Goal: Task Accomplishment & Management: Use online tool/utility

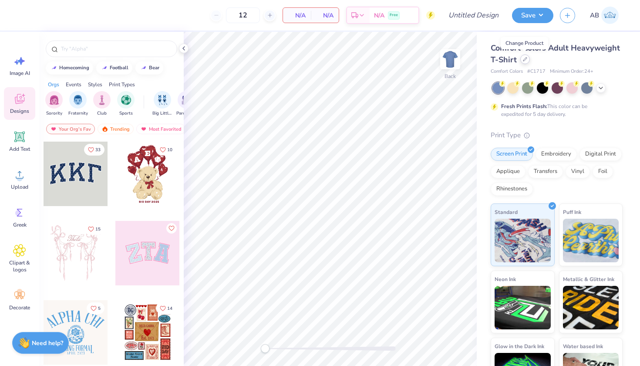
click at [527, 58] on div at bounding box center [525, 59] width 10 height 10
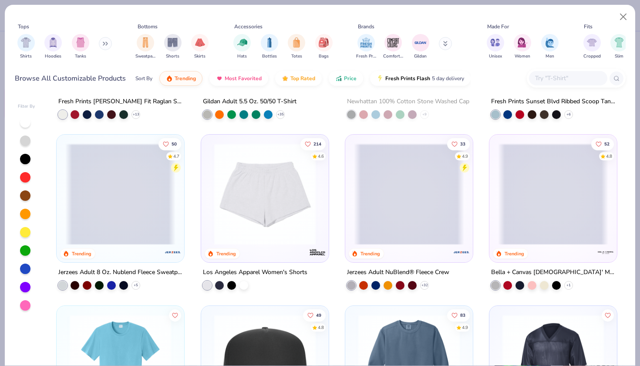
scroll to position [1499, 0]
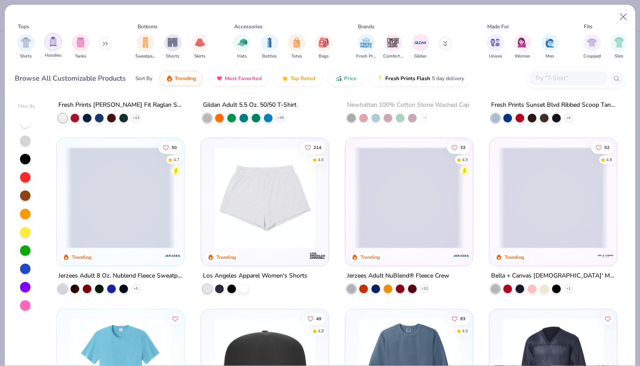
click at [50, 40] on div "filter for Hoodies" at bounding box center [52, 41] width 17 height 17
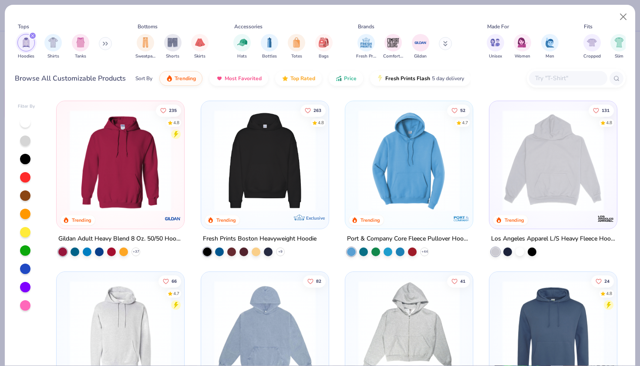
click at [34, 32] on div "filter for Hoodies" at bounding box center [33, 36] width 8 height 8
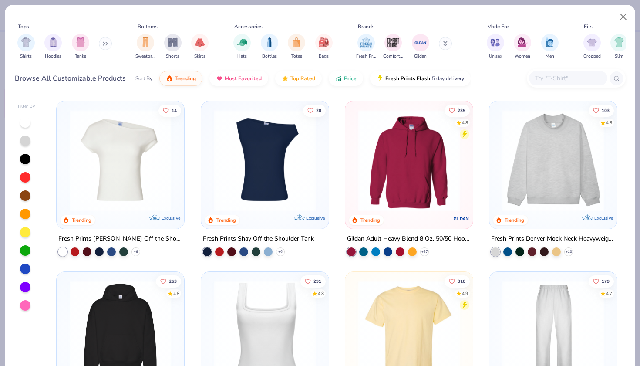
click at [103, 37] on button at bounding box center [105, 43] width 13 height 13
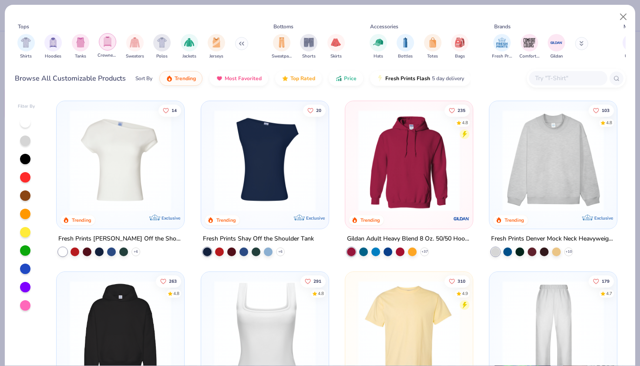
click at [103, 37] on img "filter for Crewnecks" at bounding box center [108, 42] width 10 height 10
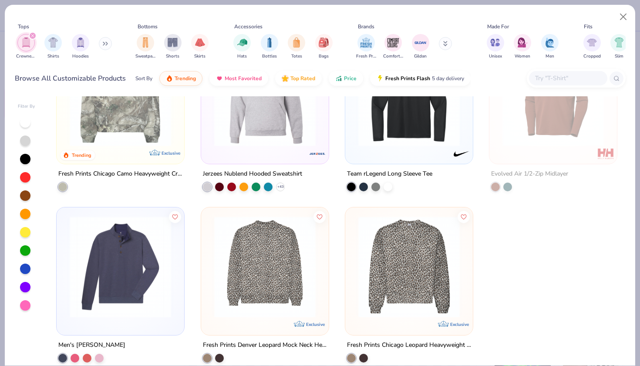
scroll to position [235, 0]
click at [218, 353] on div at bounding box center [219, 357] width 9 height 9
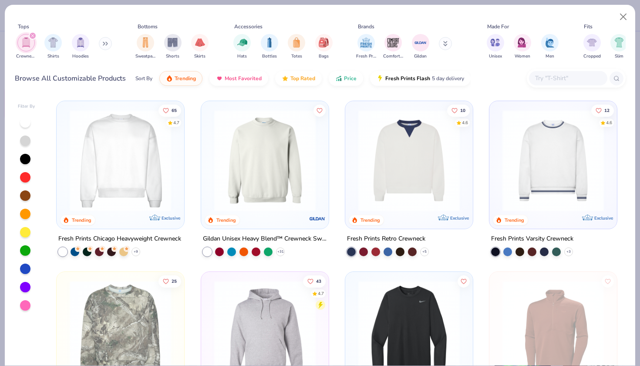
scroll to position [15, 0]
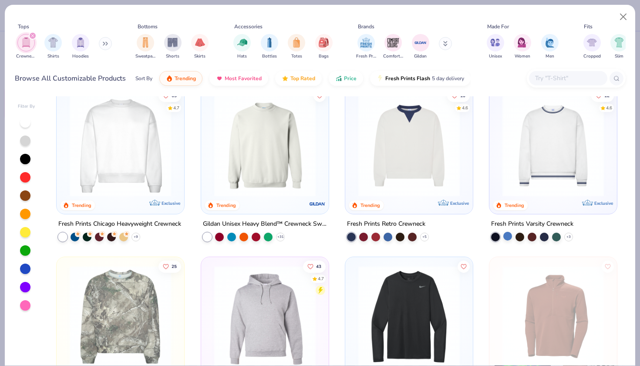
click at [507, 232] on div at bounding box center [507, 236] width 9 height 9
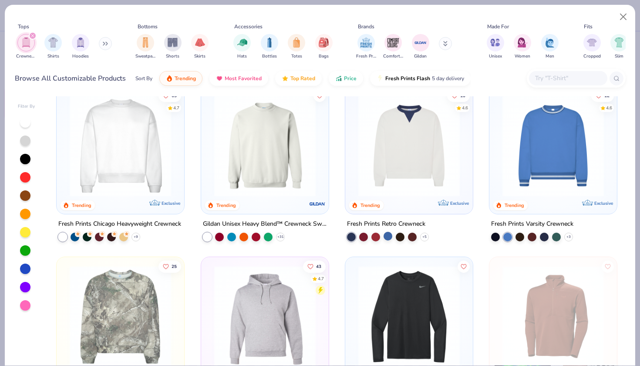
click at [388, 232] on div at bounding box center [387, 236] width 9 height 9
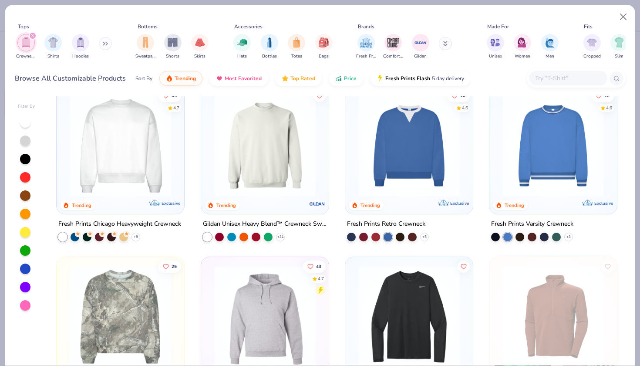
scroll to position [98, 0]
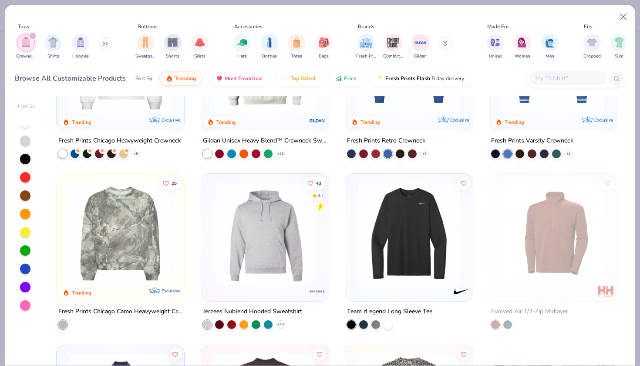
click at [91, 219] on img at bounding box center [120, 232] width 110 height 101
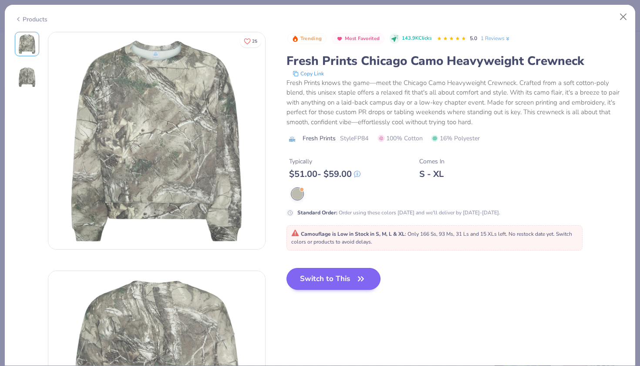
click at [323, 279] on button "Switch to This" at bounding box center [333, 279] width 94 height 22
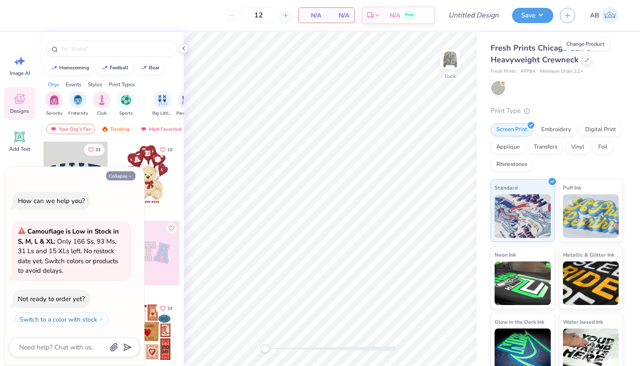
click at [115, 179] on button "Collapse" at bounding box center [120, 175] width 29 height 9
type textarea "x"
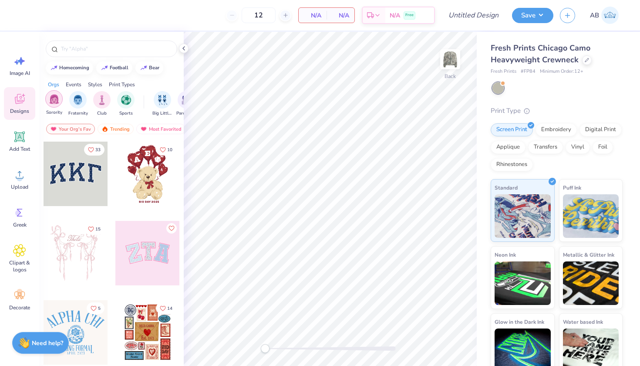
click at [53, 104] on img "filter for Sorority" at bounding box center [54, 99] width 10 height 10
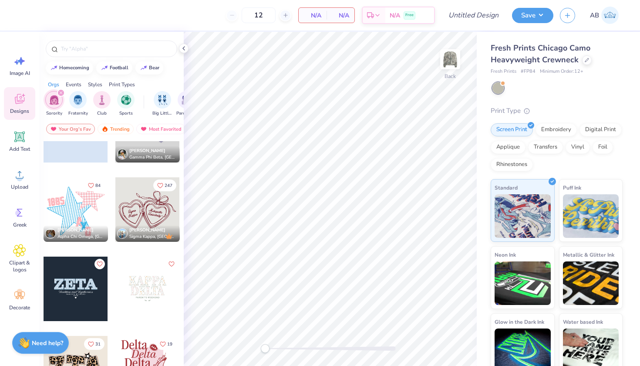
scroll to position [1867, 0]
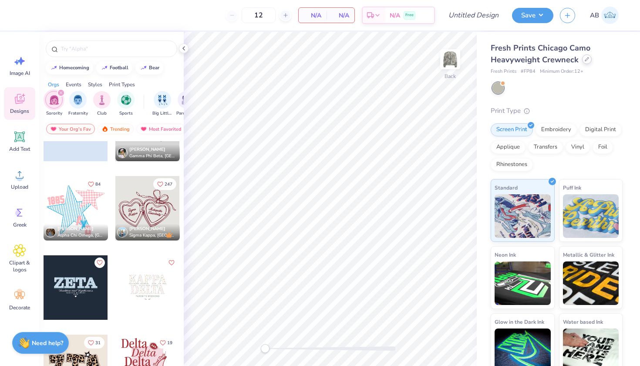
click at [584, 61] on div at bounding box center [587, 59] width 10 height 10
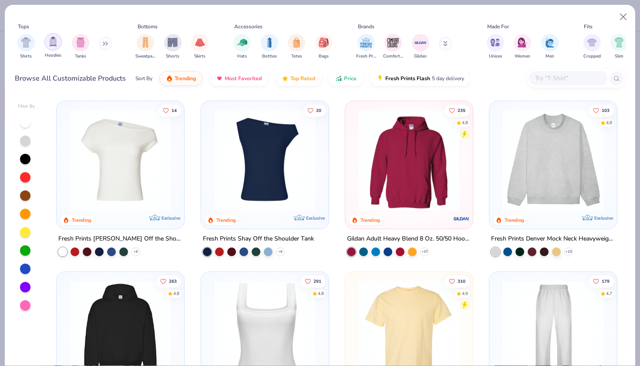
click at [57, 37] on img "filter for Hoodies" at bounding box center [53, 42] width 10 height 10
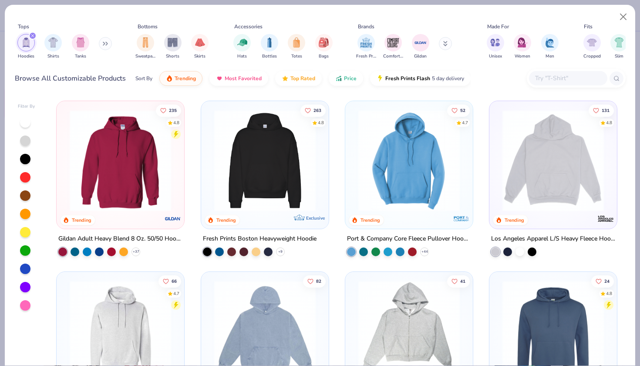
click at [219, 173] on img at bounding box center [265, 160] width 110 height 101
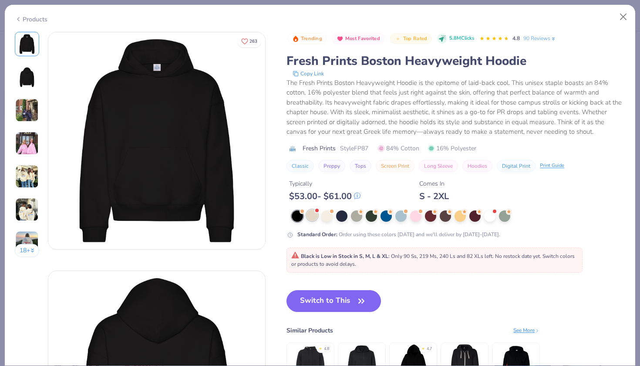
click at [306, 217] on div at bounding box center [311, 214] width 11 height 11
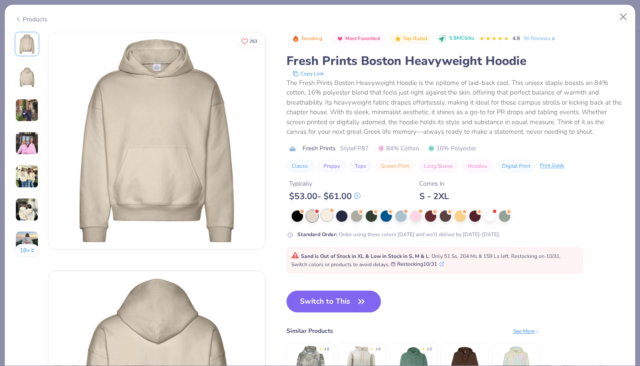
click at [321, 212] on div at bounding box center [326, 214] width 11 height 11
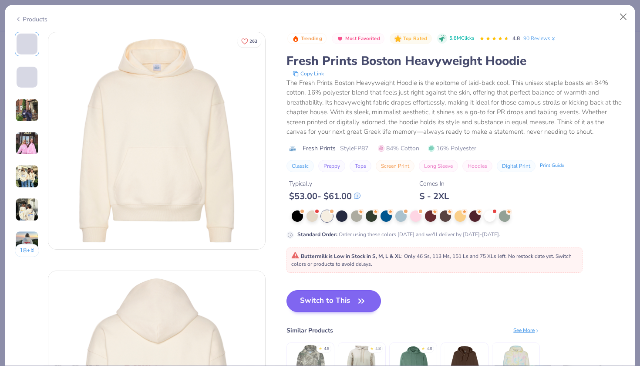
click at [291, 298] on button "Switch to This" at bounding box center [333, 301] width 94 height 22
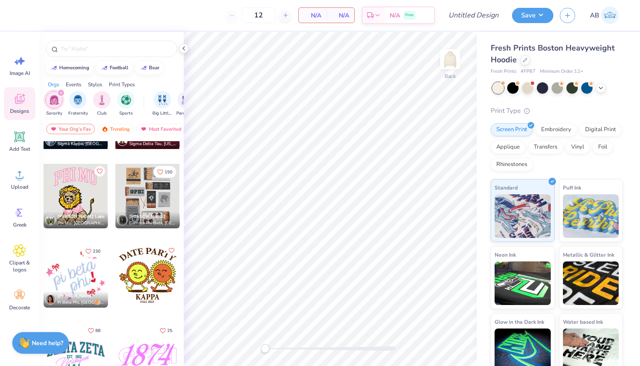
scroll to position [3363, 0]
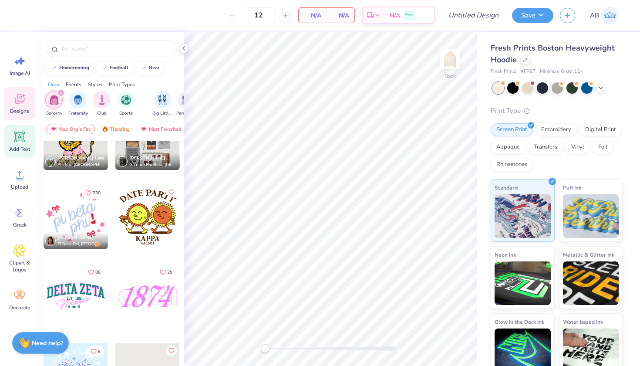
click at [18, 138] on icon at bounding box center [19, 136] width 10 height 10
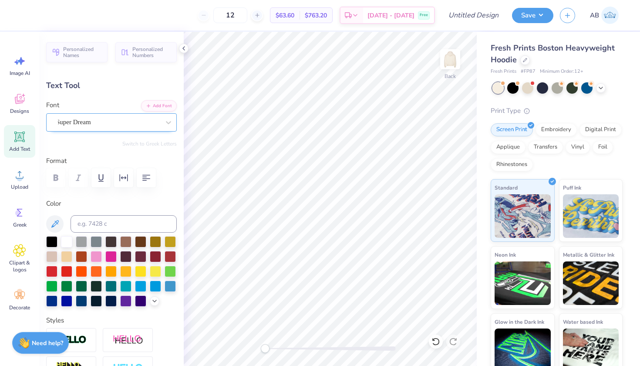
click at [91, 123] on span "Super Dream" at bounding box center [73, 122] width 35 height 10
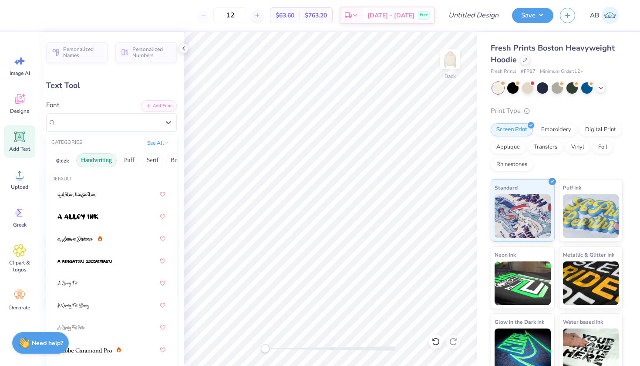
click at [101, 157] on button "Handwriting" at bounding box center [96, 160] width 40 height 14
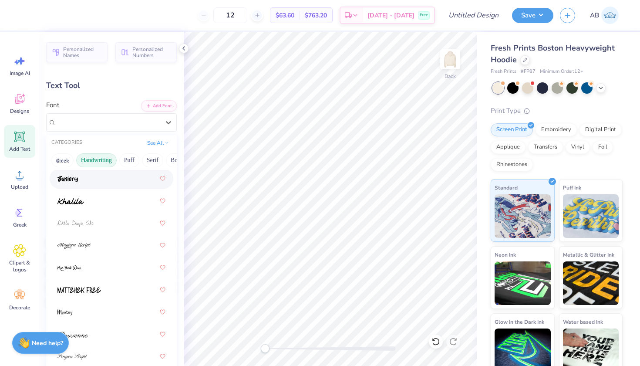
scroll to position [238, 0]
click at [88, 225] on img at bounding box center [75, 222] width 36 height 6
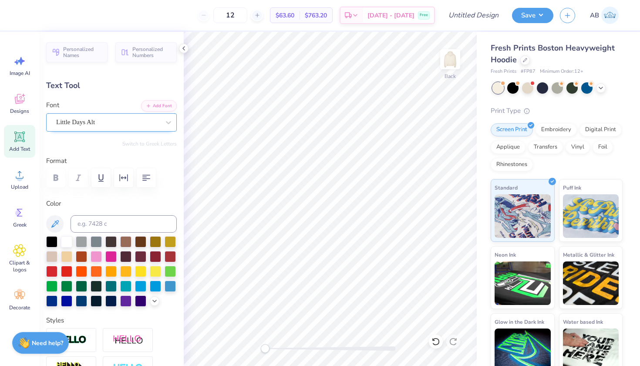
click at [119, 122] on div "Little Days Alt" at bounding box center [107, 121] width 105 height 13
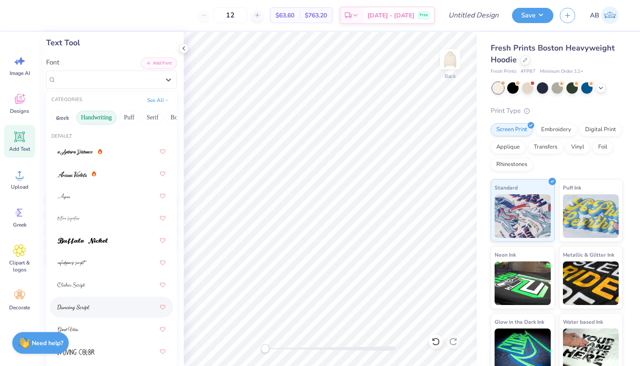
scroll to position [34, 0]
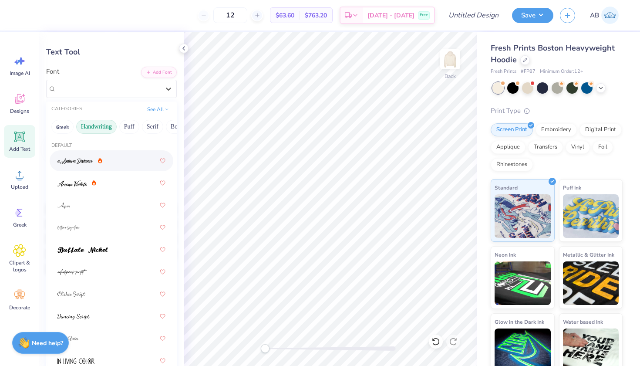
click at [105, 132] on button "Handwriting" at bounding box center [96, 127] width 40 height 14
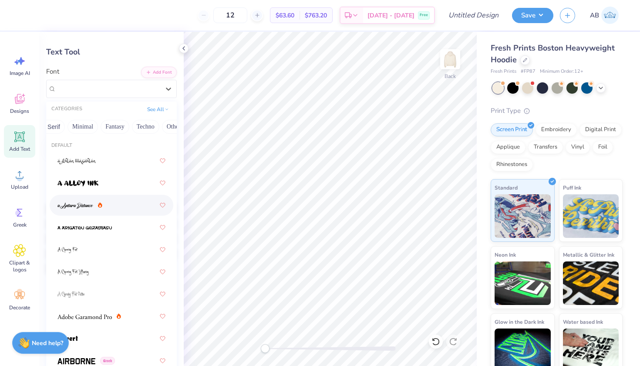
scroll to position [0, 230]
click at [75, 126] on button "Minimal" at bounding box center [82, 127] width 30 height 14
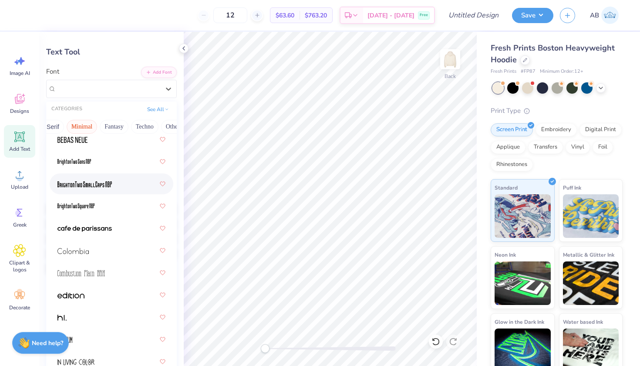
scroll to position [92, 0]
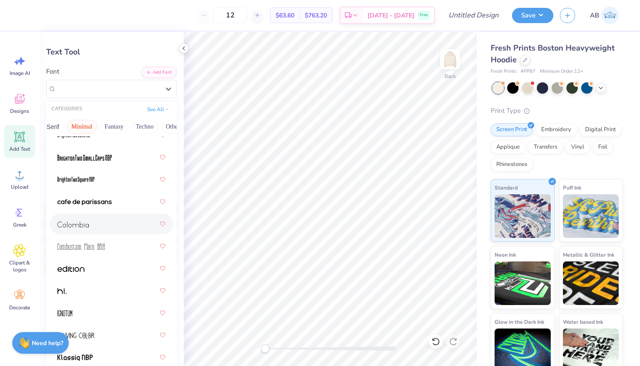
click at [107, 227] on div at bounding box center [111, 224] width 108 height 16
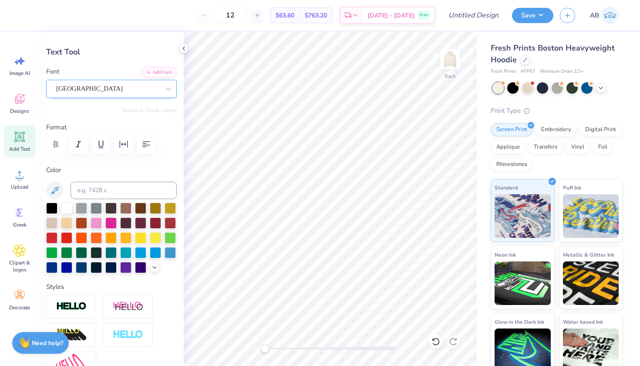
click at [117, 90] on div "Colombia" at bounding box center [107, 88] width 105 height 13
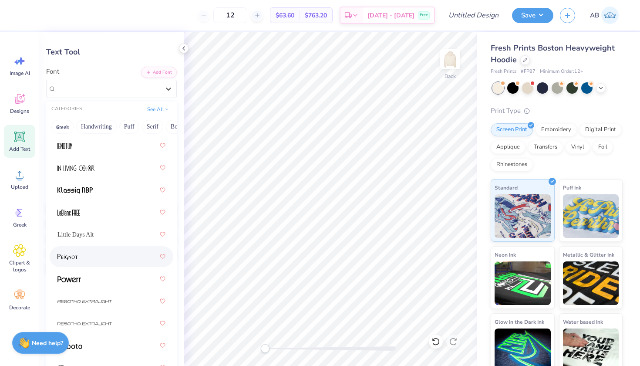
scroll to position [261, 0]
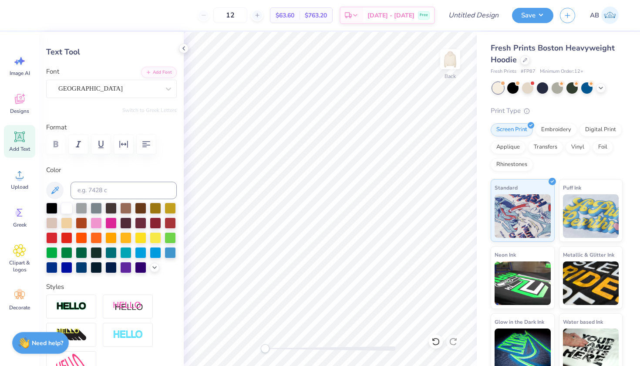
type textarea "X"
click at [17, 221] on span "Greek" at bounding box center [19, 224] width 13 height 7
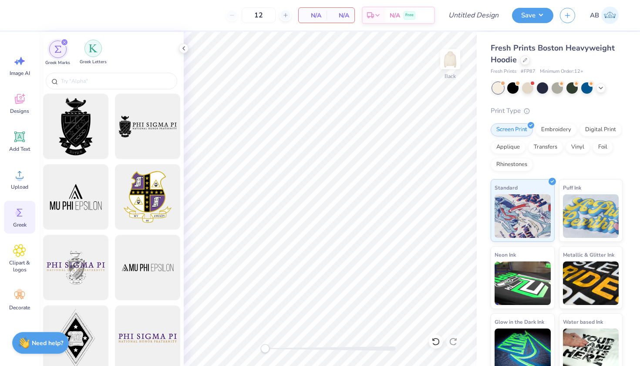
click at [92, 53] on img "filter for Greek Letters" at bounding box center [93, 48] width 9 height 9
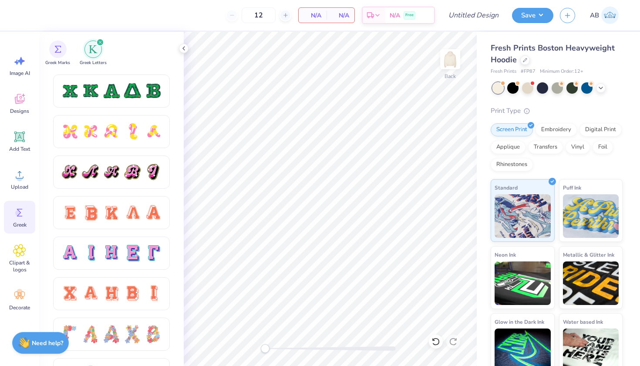
scroll to position [486, 0]
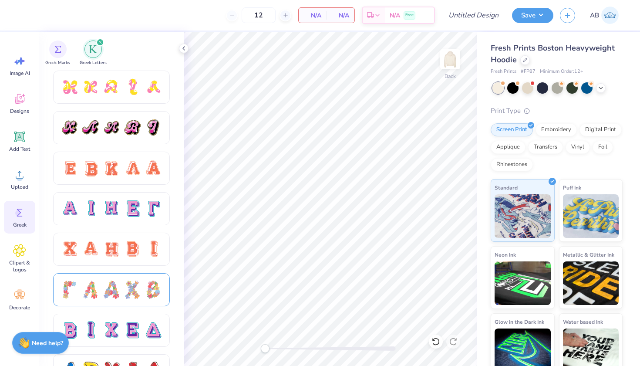
click at [109, 291] on div at bounding box center [111, 289] width 18 height 18
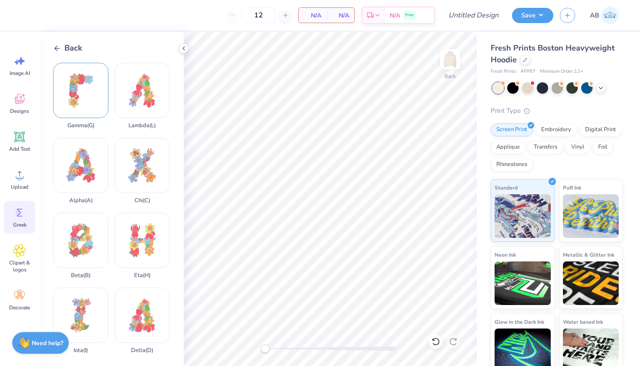
click at [71, 95] on div "Gamma ( G )" at bounding box center [80, 96] width 55 height 66
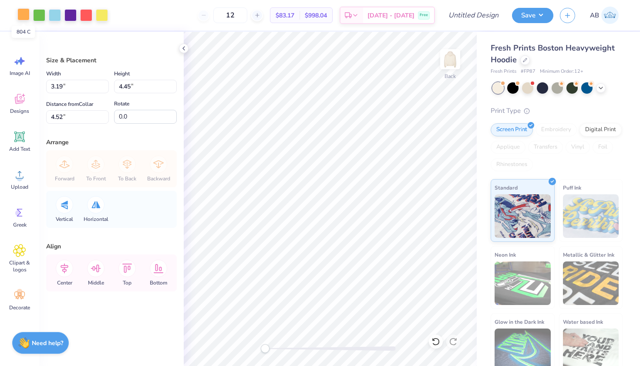
click at [27, 15] on div at bounding box center [23, 14] width 12 height 12
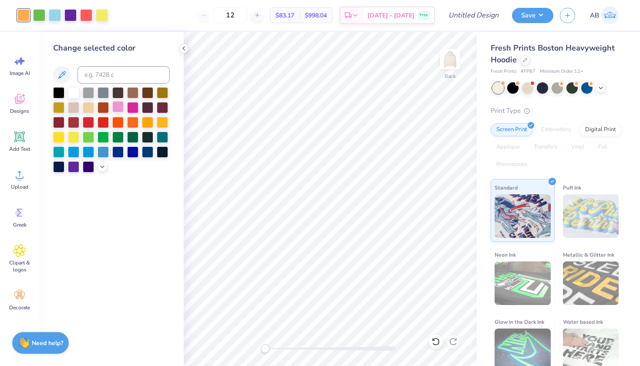
click at [118, 110] on div at bounding box center [117, 106] width 11 height 11
click at [39, 18] on div at bounding box center [39, 14] width 12 height 12
click at [119, 107] on div at bounding box center [117, 106] width 11 height 11
click at [91, 141] on div at bounding box center [88, 136] width 11 height 11
click at [118, 109] on div at bounding box center [117, 106] width 11 height 11
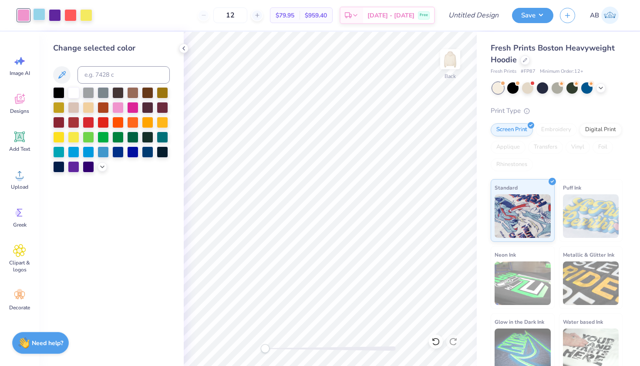
click at [38, 17] on div at bounding box center [39, 14] width 12 height 12
click at [76, 154] on div at bounding box center [73, 150] width 11 height 11
click at [101, 166] on polyline at bounding box center [102, 166] width 3 height 2
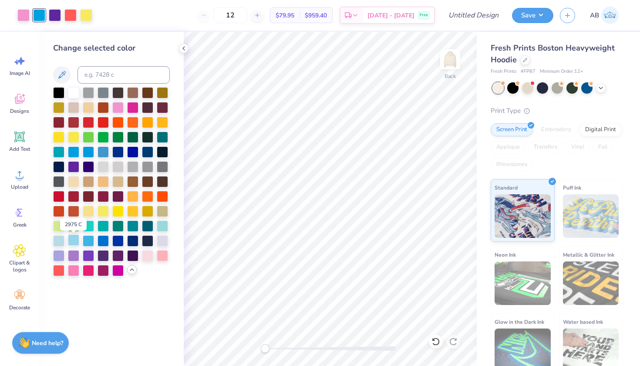
click at [74, 244] on div at bounding box center [73, 239] width 11 height 11
click at [53, 15] on div at bounding box center [55, 14] width 12 height 12
click at [74, 138] on div at bounding box center [73, 136] width 11 height 11
click at [88, 241] on div at bounding box center [88, 239] width 11 height 11
click at [88, 259] on div at bounding box center [88, 254] width 11 height 11
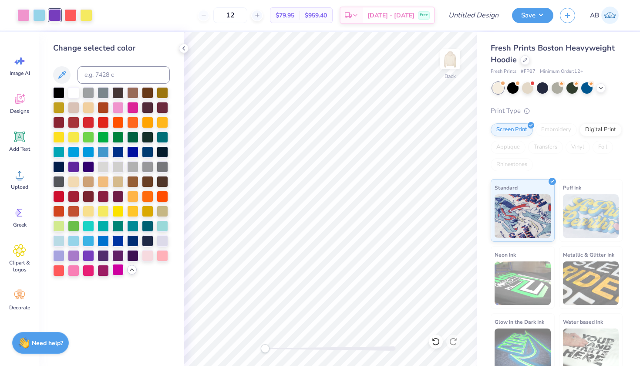
click at [112, 272] on div at bounding box center [117, 269] width 11 height 11
click at [69, 14] on div at bounding box center [70, 14] width 12 height 12
click at [118, 268] on div at bounding box center [117, 269] width 11 height 11
click at [72, 270] on div at bounding box center [73, 269] width 11 height 11
click at [72, 226] on div at bounding box center [73, 224] width 11 height 11
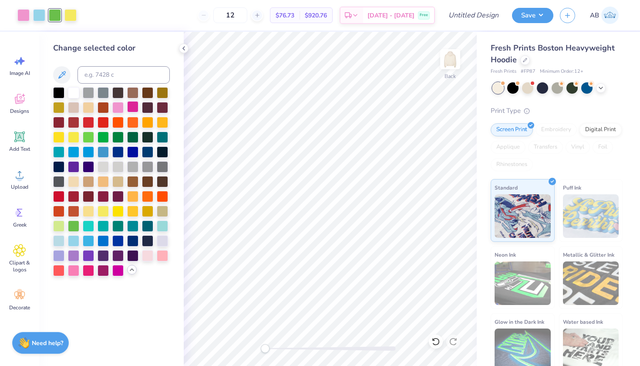
click at [132, 108] on div at bounding box center [132, 106] width 11 height 11
click at [74, 12] on div at bounding box center [70, 14] width 12 height 12
click at [39, 16] on div at bounding box center [39, 14] width 12 height 12
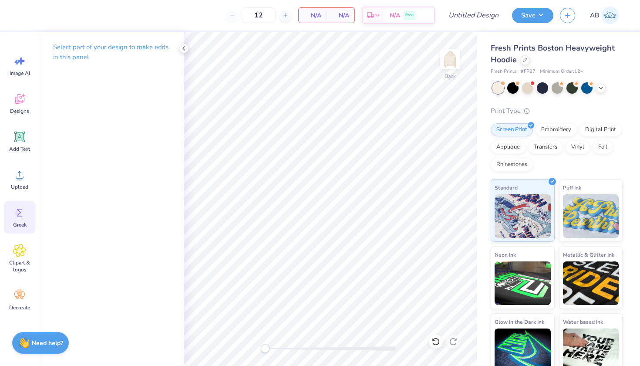
click at [16, 225] on span "Greek" at bounding box center [19, 224] width 13 height 7
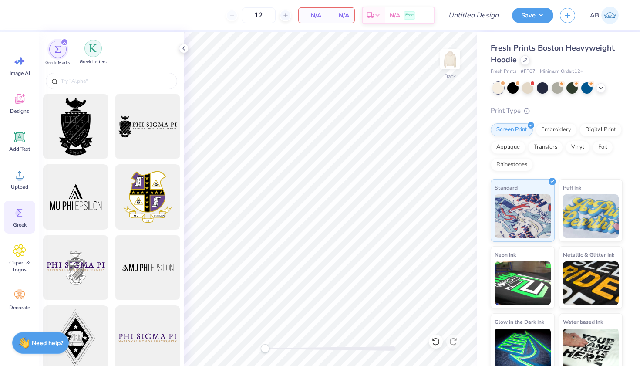
click at [93, 50] on img "filter for Greek Letters" at bounding box center [93, 48] width 9 height 9
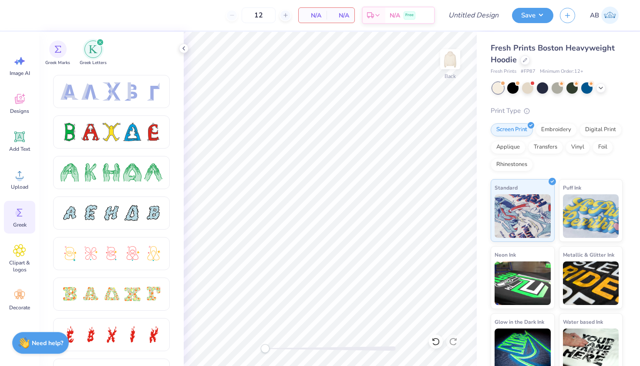
scroll to position [78, 0]
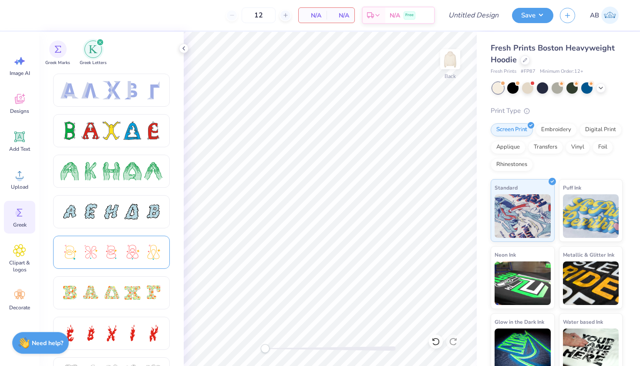
click at [130, 243] on div at bounding box center [132, 252] width 18 height 18
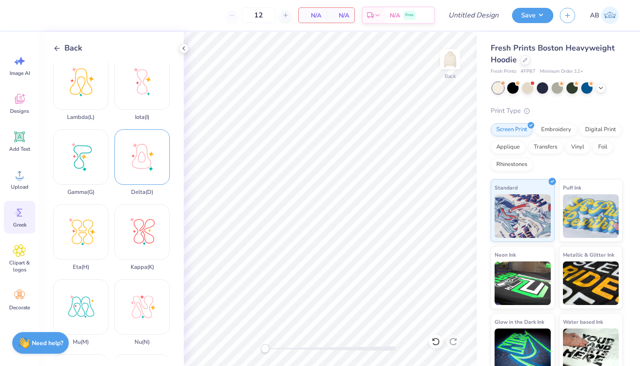
scroll to position [160, 0]
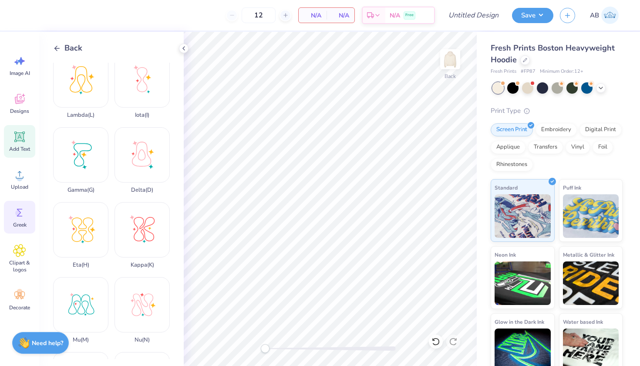
click at [28, 141] on div "Add Text" at bounding box center [19, 141] width 31 height 33
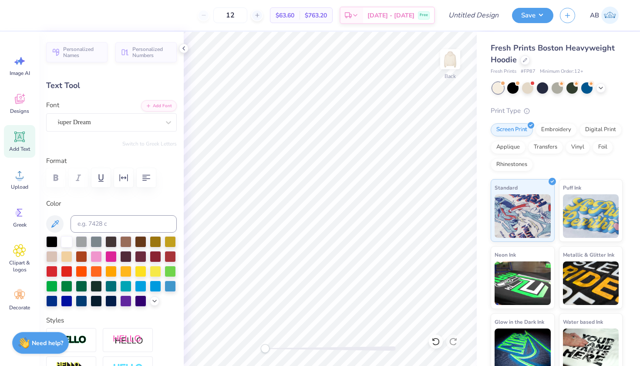
type textarea "T"
click at [22, 105] on icon at bounding box center [19, 98] width 13 height 13
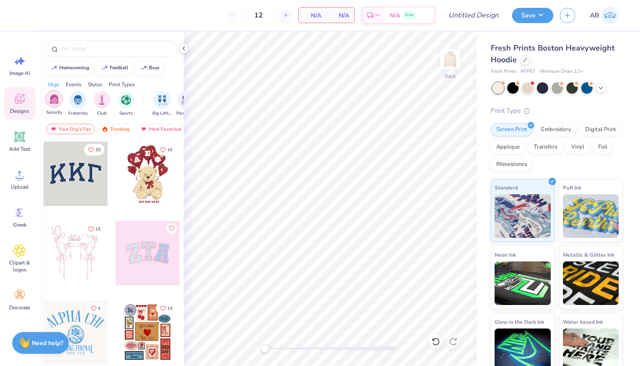
click at [54, 96] on img "filter for Sorority" at bounding box center [54, 99] width 10 height 10
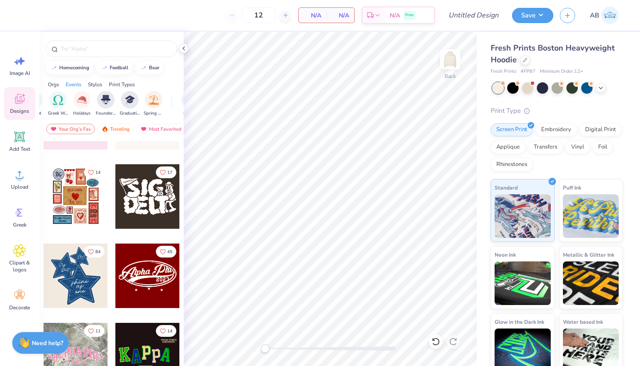
scroll to position [168, 0]
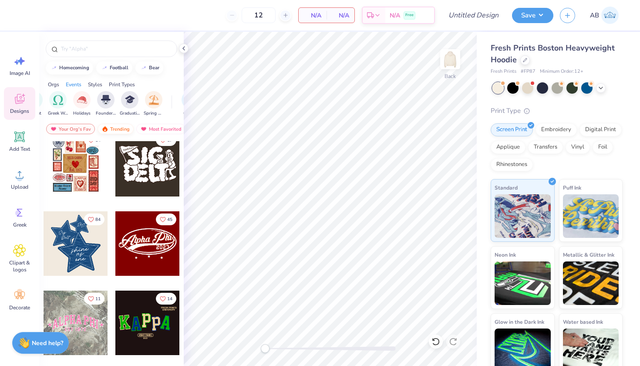
click at [111, 126] on div "Trending" at bounding box center [115, 129] width 36 height 10
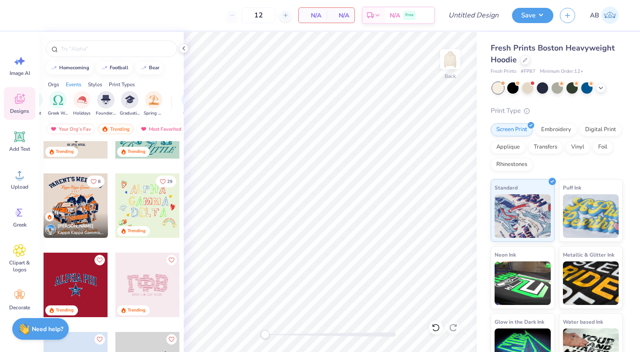
scroll to position [1633, 0]
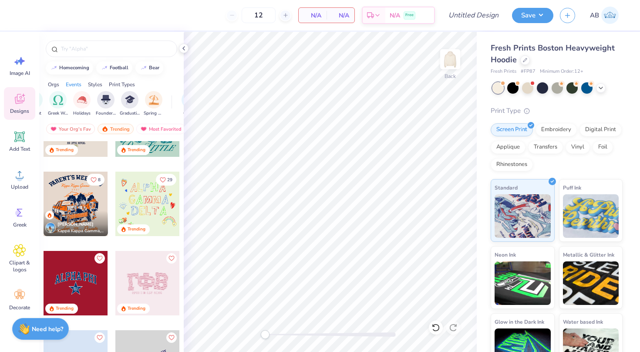
click at [153, 200] on div at bounding box center [147, 203] width 64 height 64
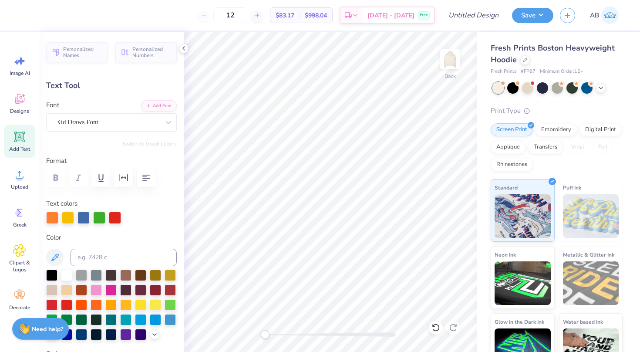
type textarea "A"
type textarea "GAMMA"
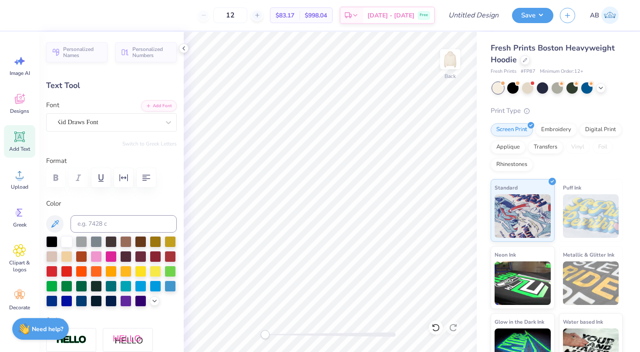
type input "7.83"
type input "1.91"
type input "6.16"
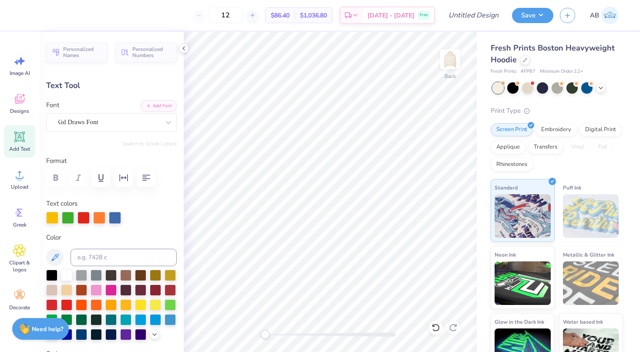
scroll to position [0, 0]
type textarea "G"
type textarea "PHI"
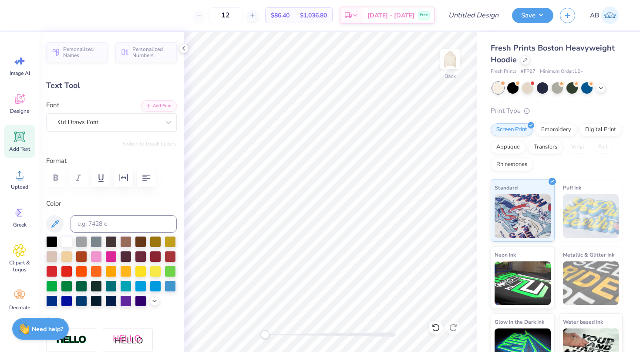
type input "7.04"
type input "1.87"
type input "8.38"
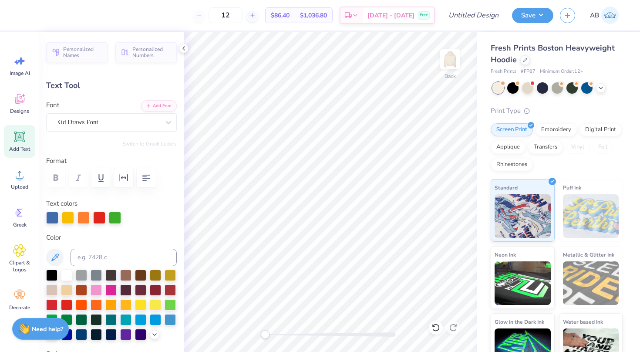
type textarea "D"
type textarea "BETA"
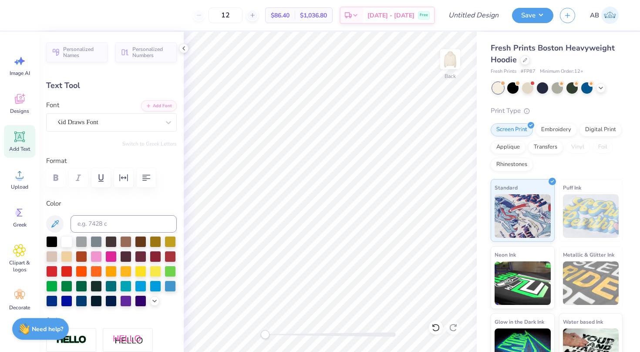
type input "7.53"
type input "1.78"
type input "3.86"
click at [93, 272] on div at bounding box center [96, 270] width 11 height 11
type input "3.86"
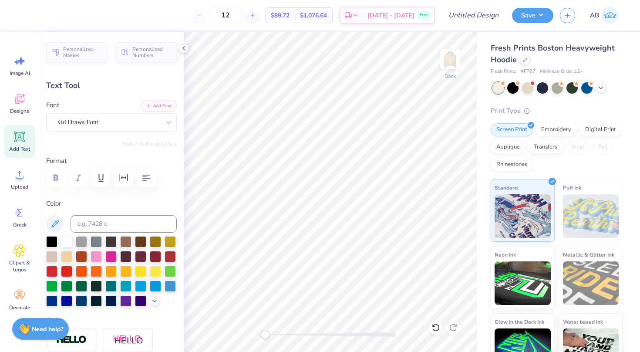
type input "1.87"
type input "6.19"
click at [141, 286] on div at bounding box center [140, 284] width 11 height 11
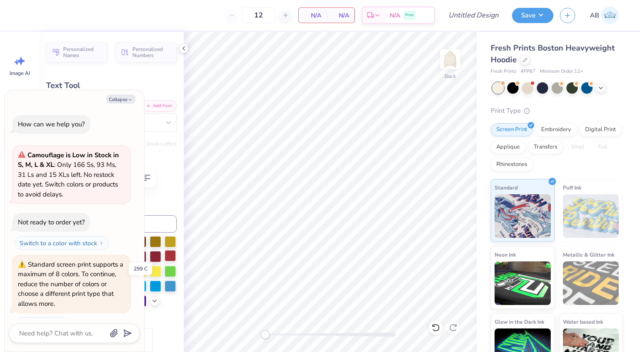
scroll to position [21, 0]
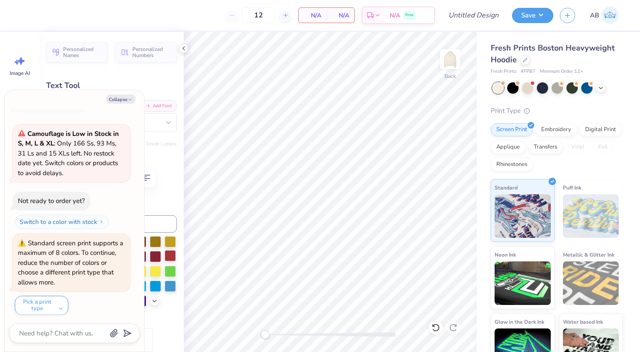
type textarea "x"
type input "5.64"
type input "1.78"
type input "8.46"
click at [118, 99] on button "Collapse" at bounding box center [120, 98] width 29 height 9
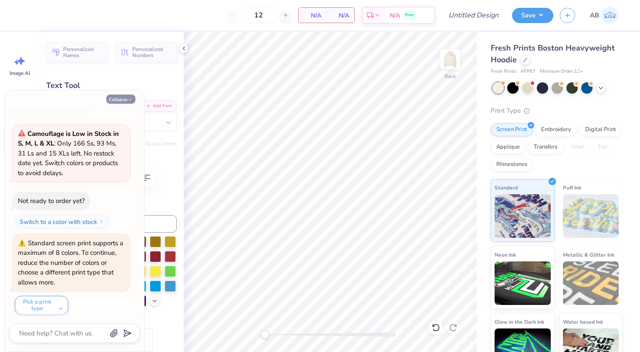
type textarea "x"
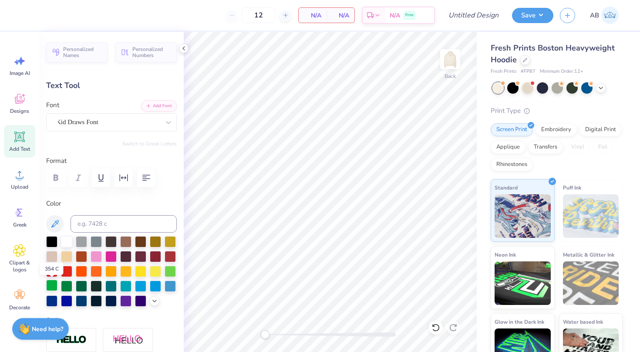
click at [53, 288] on div at bounding box center [51, 284] width 11 height 11
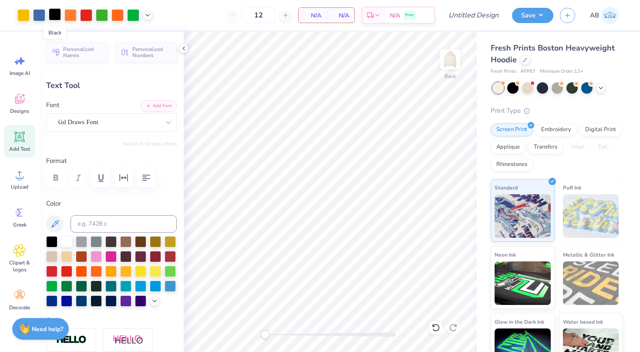
click at [55, 13] on div at bounding box center [55, 14] width 12 height 12
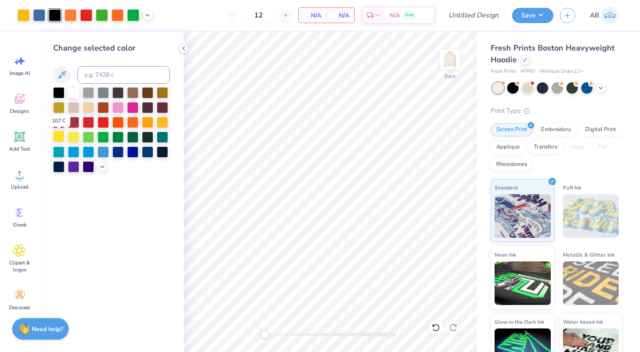
click at [63, 137] on div at bounding box center [58, 136] width 11 height 11
click at [161, 122] on div at bounding box center [162, 121] width 11 height 11
click at [146, 123] on div at bounding box center [147, 121] width 11 height 11
click at [164, 122] on div at bounding box center [162, 121] width 11 height 11
click at [101, 166] on icon at bounding box center [102, 165] width 7 height 7
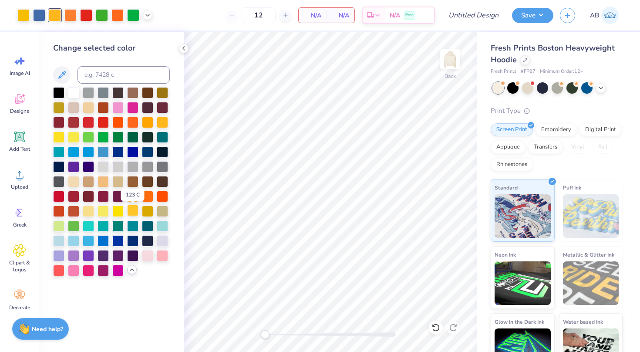
click at [136, 213] on div at bounding box center [132, 210] width 11 height 11
click at [132, 198] on div at bounding box center [132, 195] width 11 height 11
click at [70, 17] on div at bounding box center [70, 14] width 12 height 12
click at [94, 74] on input at bounding box center [123, 74] width 92 height 17
type input "165"
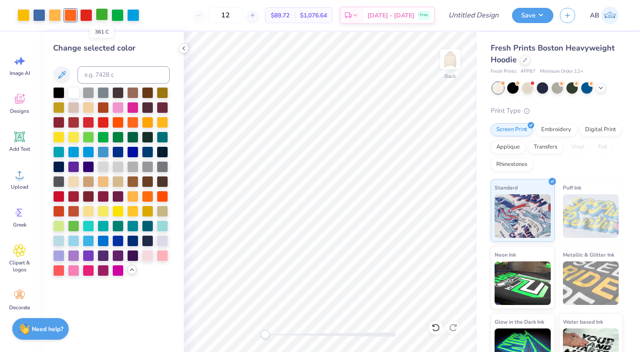
click at [106, 13] on div at bounding box center [102, 14] width 12 height 12
click at [103, 79] on input at bounding box center [123, 74] width 92 height 17
type input "354"
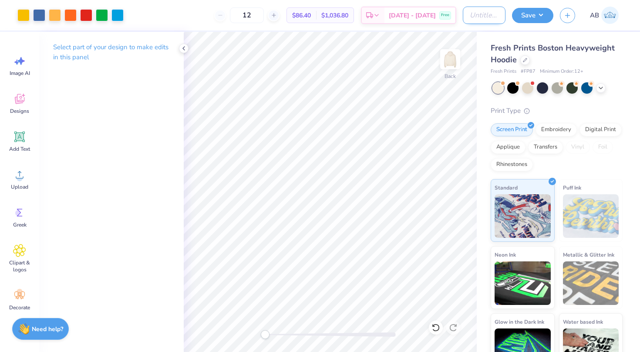
click at [479, 18] on input "Design Title" at bounding box center [484, 15] width 43 height 17
click at [433, 327] on icon at bounding box center [435, 327] width 9 height 9
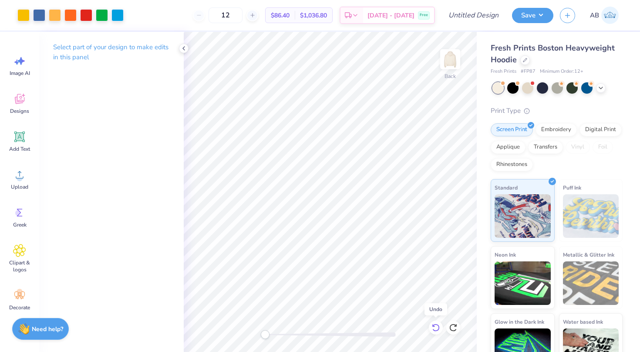
click at [433, 327] on icon at bounding box center [435, 327] width 9 height 9
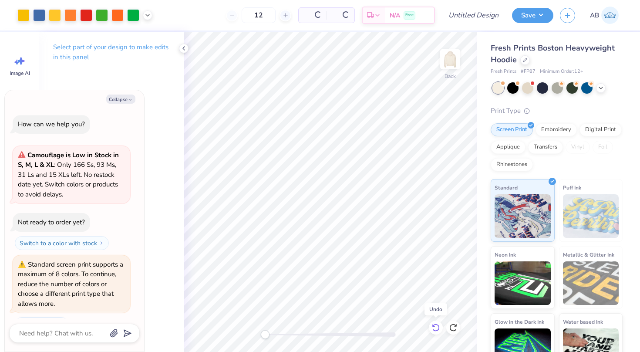
click at [433, 327] on icon at bounding box center [435, 327] width 9 height 9
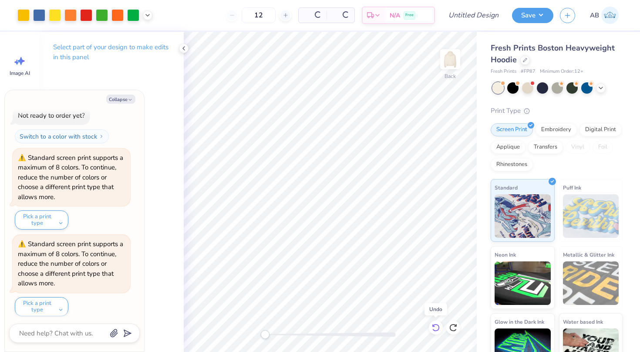
click at [433, 327] on icon at bounding box center [435, 327] width 9 height 9
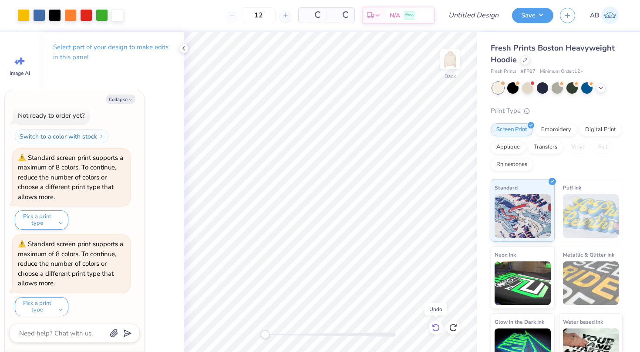
click at [433, 327] on icon at bounding box center [435, 327] width 9 height 9
type textarea "x"
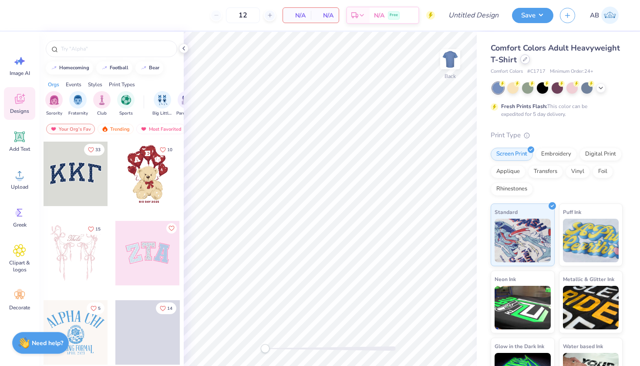
click at [526, 62] on div at bounding box center [525, 59] width 10 height 10
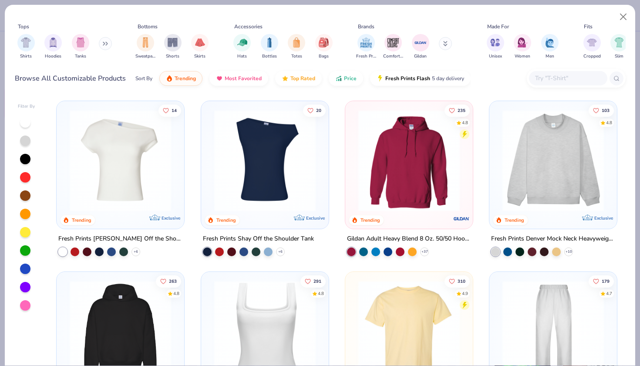
click at [106, 37] on button at bounding box center [105, 43] width 13 height 13
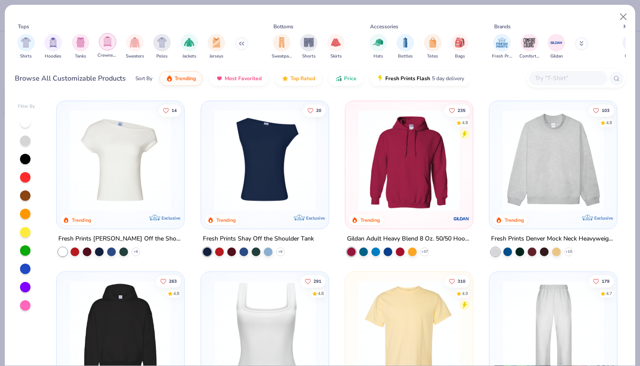
click at [107, 37] on img "filter for Crewnecks" at bounding box center [108, 42] width 10 height 10
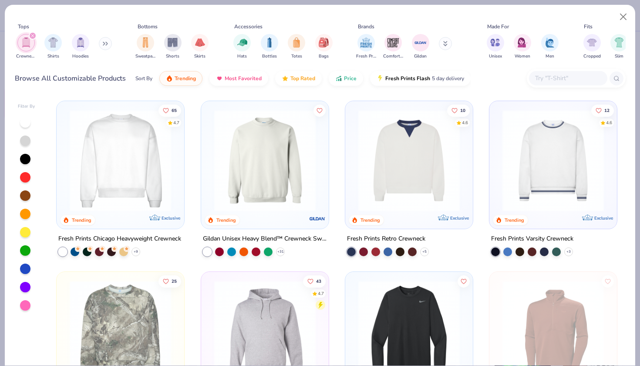
click at [34, 34] on icon "filter for Crewnecks" at bounding box center [32, 35] width 3 height 3
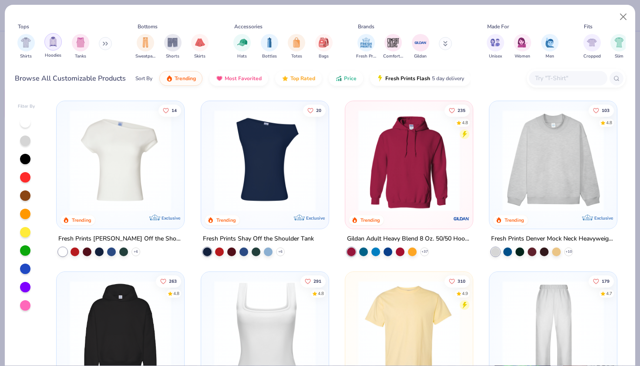
click at [55, 37] on img "filter for Hoodies" at bounding box center [53, 42] width 10 height 10
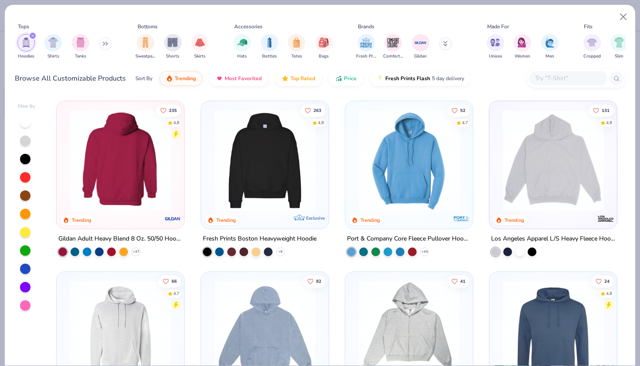
click at [155, 159] on img at bounding box center [120, 160] width 110 height 101
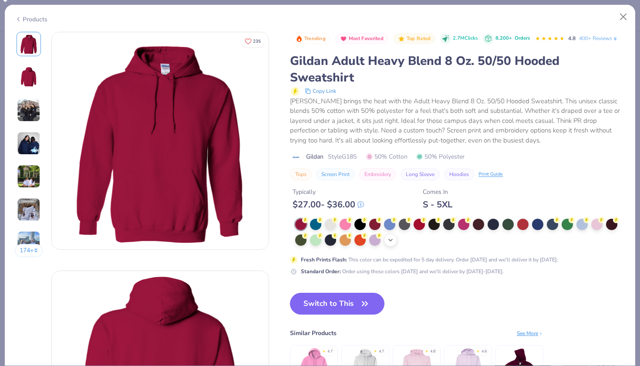
click at [387, 236] on icon at bounding box center [390, 239] width 7 height 7
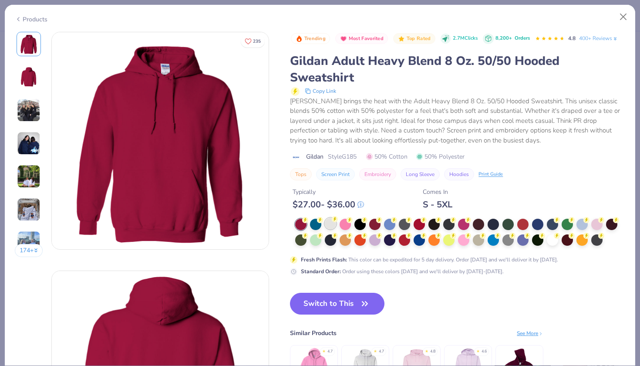
click at [325, 218] on div at bounding box center [330, 223] width 11 height 11
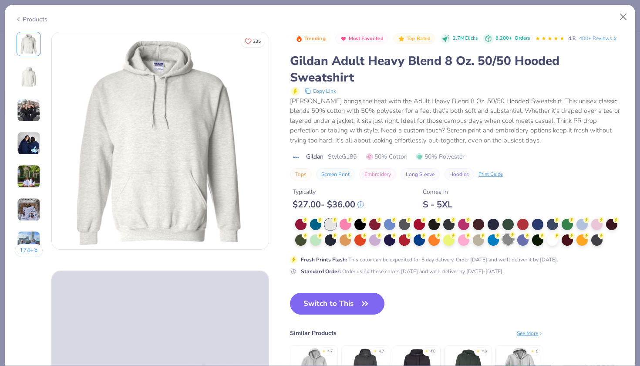
click at [502, 233] on div at bounding box center [507, 238] width 11 height 11
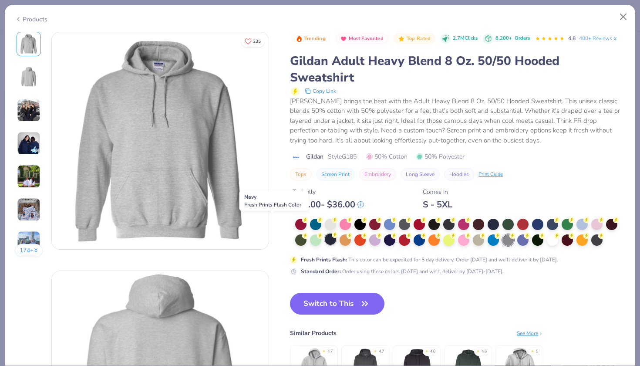
click at [325, 233] on div at bounding box center [330, 238] width 11 height 11
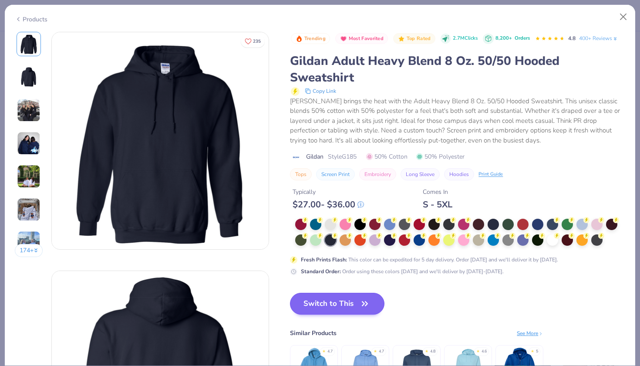
click at [290, 292] on button "Switch to This" at bounding box center [337, 303] width 94 height 22
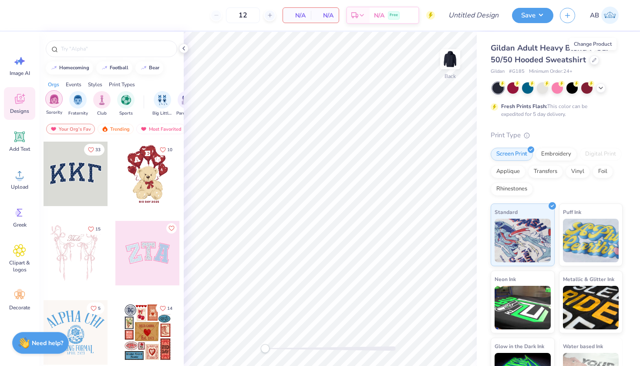
click at [54, 104] on img "filter for Sorority" at bounding box center [54, 99] width 10 height 10
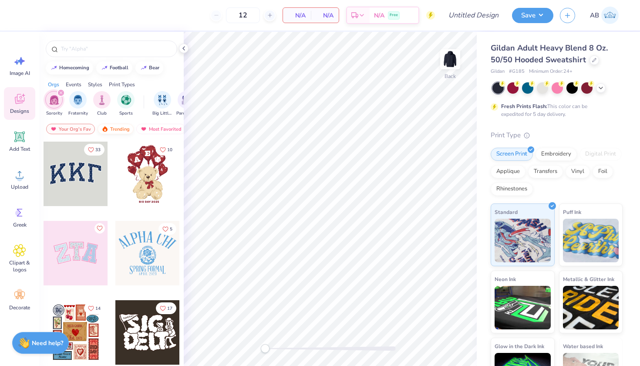
click at [113, 129] on div "Trending" at bounding box center [115, 129] width 36 height 10
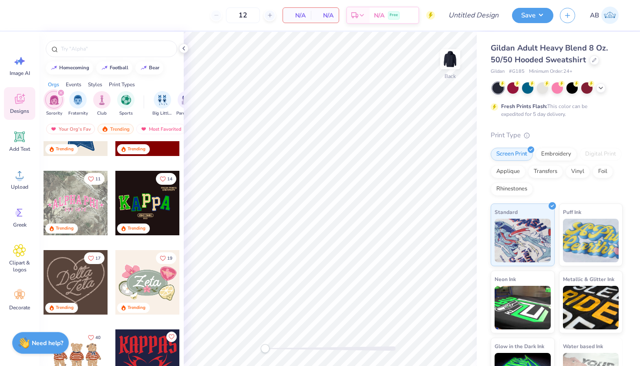
scroll to position [275, 0]
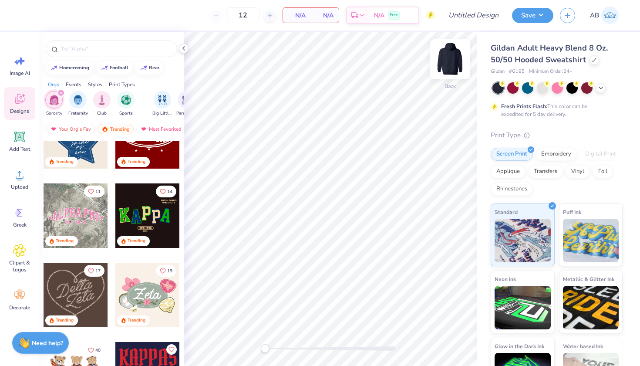
click at [448, 57] on img at bounding box center [450, 59] width 35 height 35
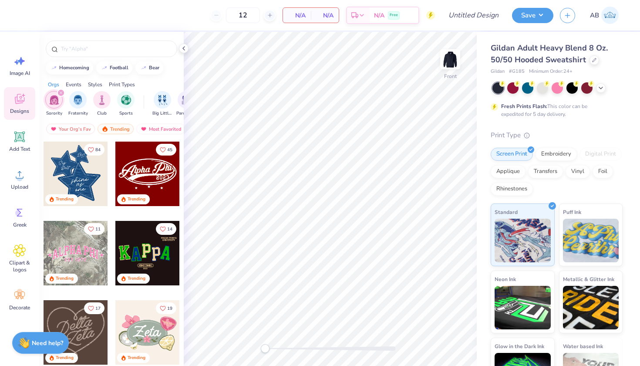
scroll to position [206, 0]
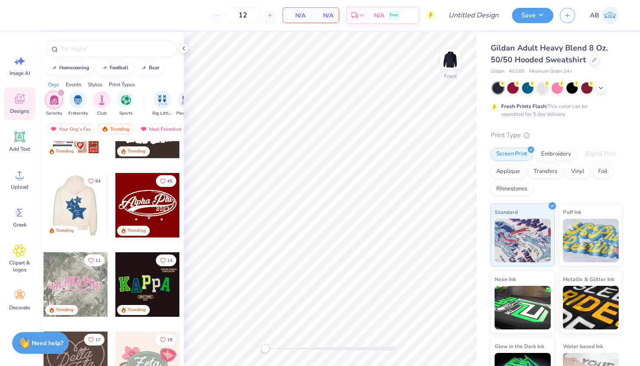
click at [44, 214] on div at bounding box center [11, 205] width 64 height 64
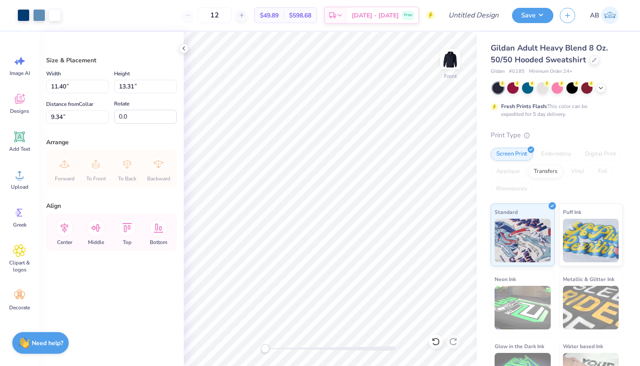
type input "6.00"
type input "12.94"
type input "15.11"
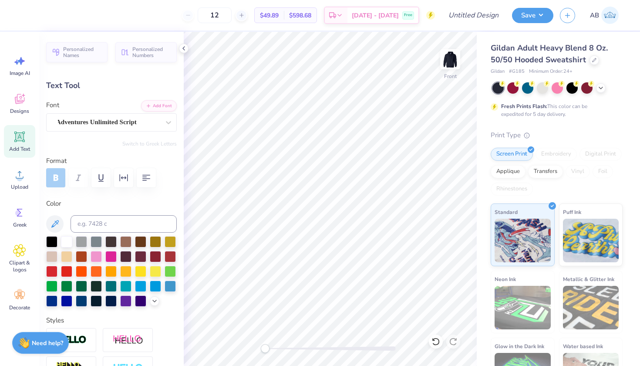
type textarea "Gamma"
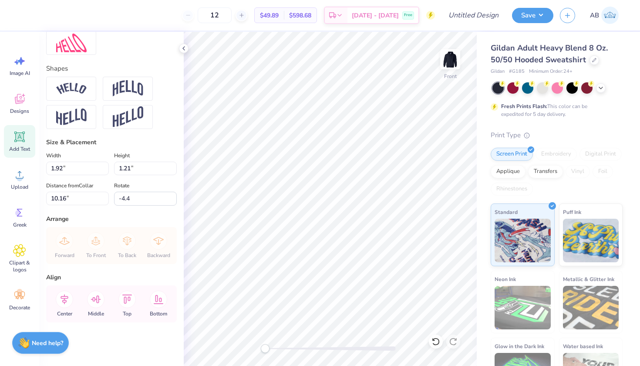
scroll to position [353, 0]
click at [172, 170] on input "1.2" at bounding box center [145, 167] width 63 height 13
click at [174, 171] on input "1.19" at bounding box center [145, 167] width 63 height 13
click at [174, 171] on input "1.18" at bounding box center [145, 167] width 63 height 13
type input "1.17"
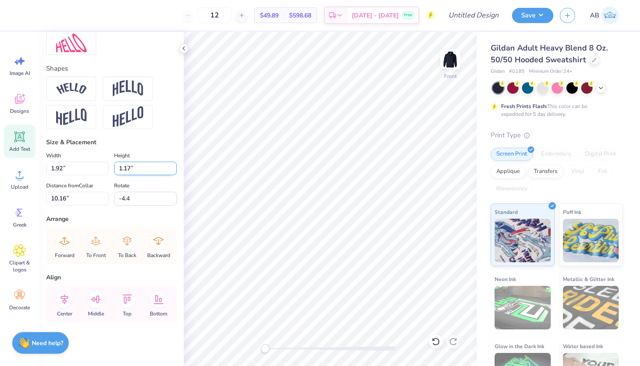
click at [174, 170] on input "1.17" at bounding box center [145, 167] width 63 height 13
click at [65, 301] on icon at bounding box center [64, 298] width 17 height 17
type input "3.97"
type input "1.00"
type input "10.39"
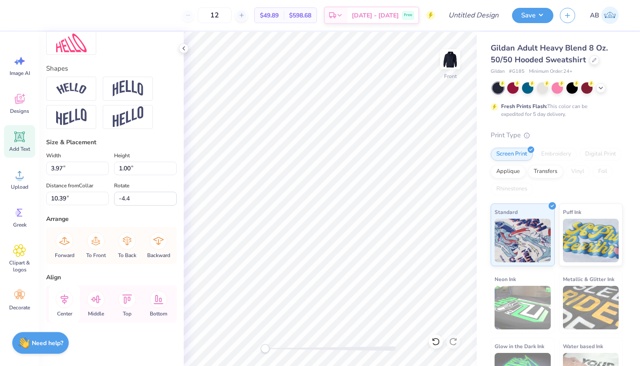
type input "0.0"
type input "2.45"
type input "1.06"
type input "11.45"
type input "-4.3"
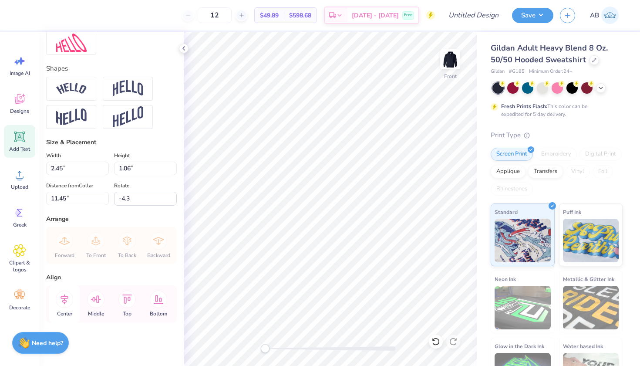
type textarea "O"
type textarea "Phi"
type input "0.0"
type input "3.97"
type input "1.00"
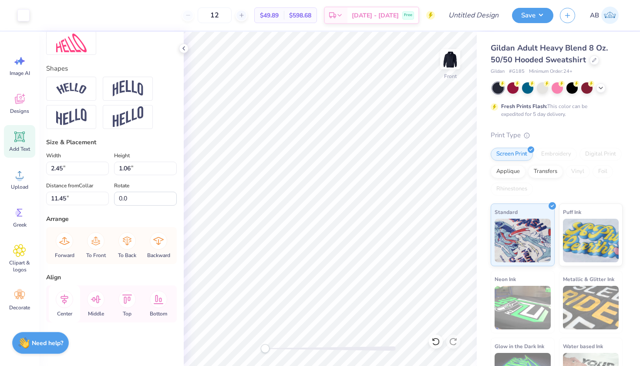
type input "10.45"
type input "-4.4"
type input "3.45"
type input "0.87"
type input "10.55"
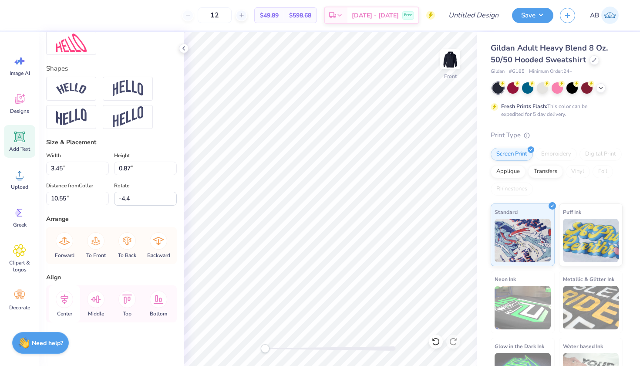
type input "0.0"
type input "1.04"
type input "1.11"
type input "8.01"
type input "-17.8"
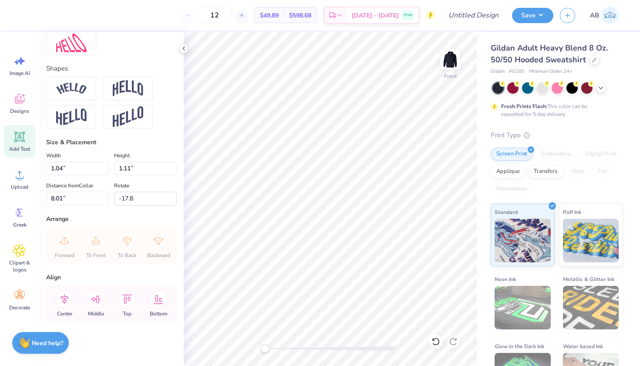
type textarea "18"
type input "1.03"
type input "1.12"
type input "8.21"
type textarea "1"
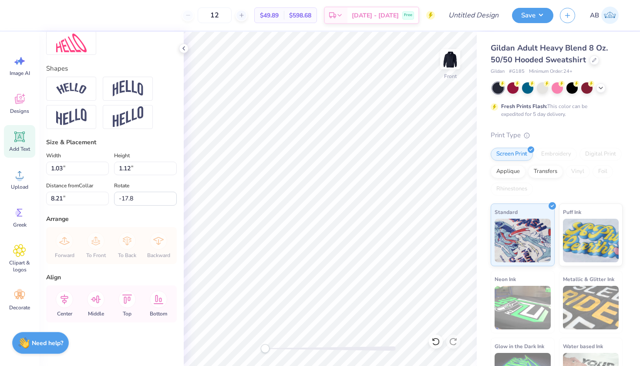
type textarea "74"
type input "0.0"
type input "4.74"
type input "1.80"
type input "14.36"
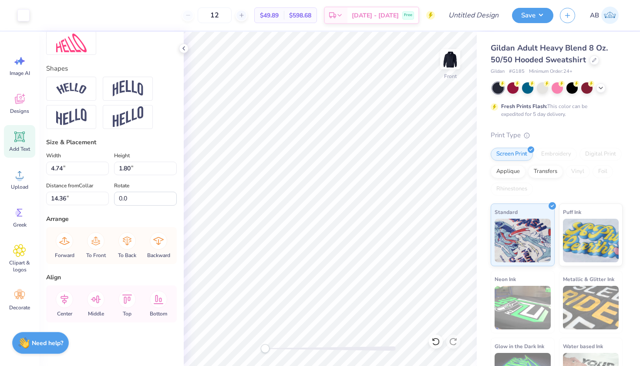
type input "-5.3"
type textarea "B"
type input "2.08"
type input "1.09"
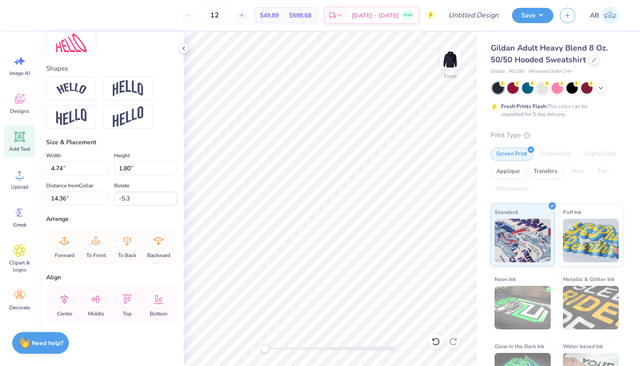
type input "15.94"
type textarea "s"
type textarea "Building Strong Girls"
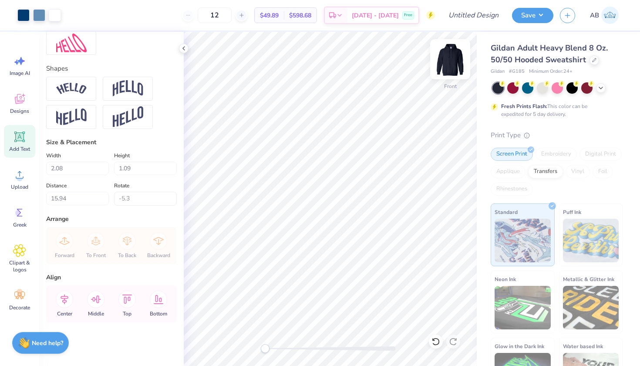
type input "0.0"
type input "15.67"
type input "2.70"
type input "14.31"
type input "-5.3"
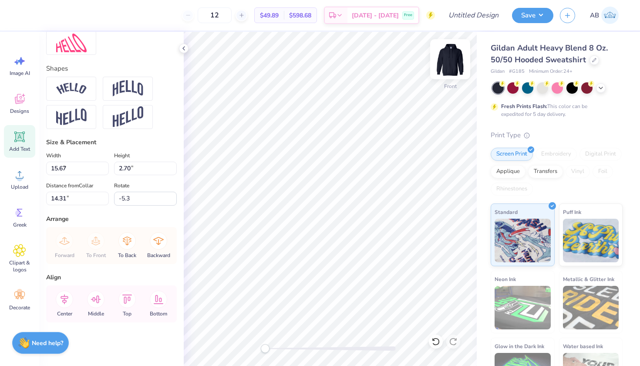
type input "2.77"
type input "0.82"
type input "17.31"
type input "0.0"
type input "9.48"
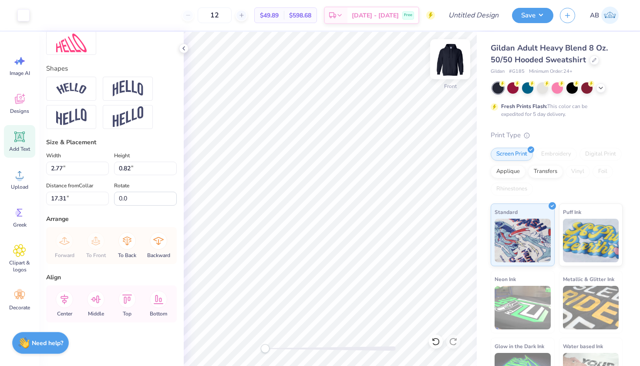
type input "1.63"
type input "14.82"
type input "-5.3"
type textarea "Building Strong Girls"
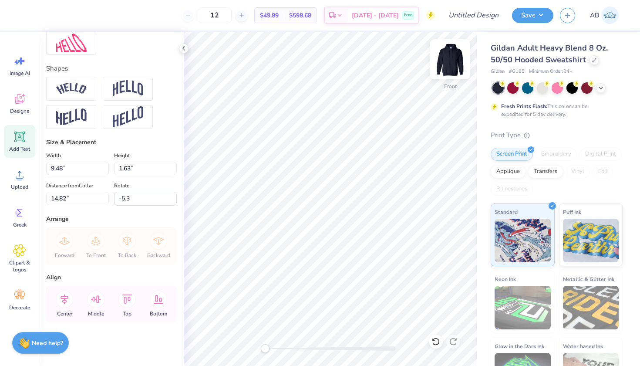
scroll to position [1, 0]
type input "0.0"
type input "3.73"
type input "4.43"
type input "13.51"
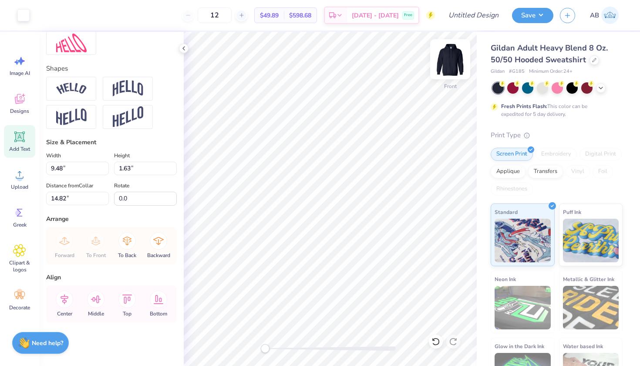
type input "-5.3"
type textarea "B"
type textarea "True and Constant"
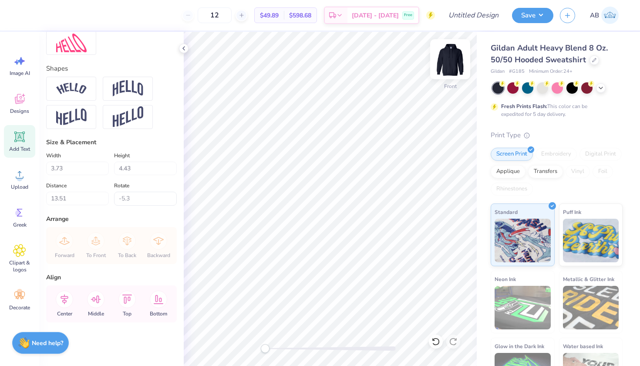
type input "0.0"
type input "4.01"
type input "4.33"
type input "13.88"
type input "-5.3"
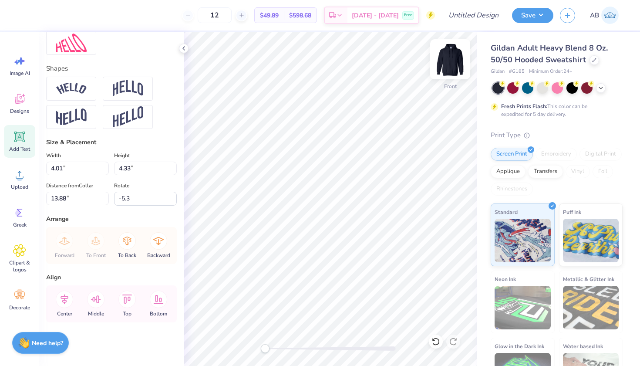
type input "5.07"
type input "5.48"
type input "12.81"
type input "0.0"
type input "3.45"
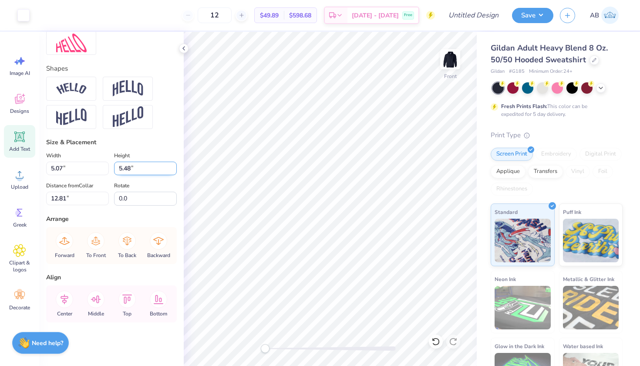
type input "0.87"
type input "10.55"
type input "0.0"
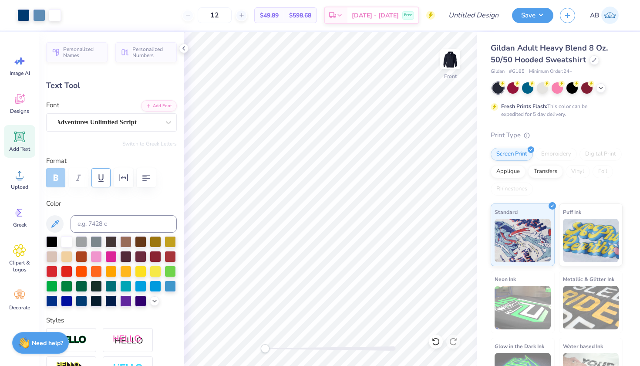
scroll to position [0, 0]
click at [21, 136] on icon at bounding box center [20, 137] width 8 height 8
type input "6.58"
type input "1.91"
type input "15.05"
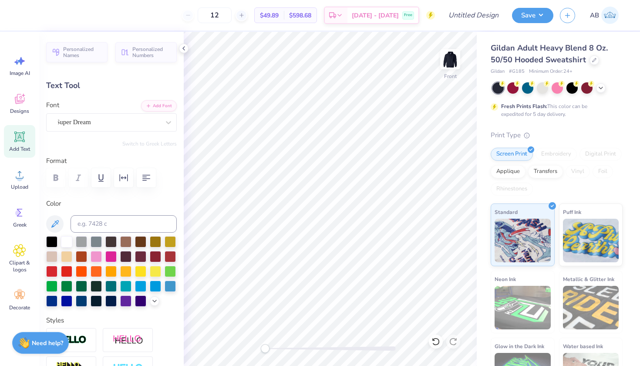
click at [115, 133] on div "Personalized Names Personalized Numbers Text Tool Add Font Font Super Dream Swi…" at bounding box center [111, 199] width 144 height 334
click at [114, 126] on div "Super Dream" at bounding box center [107, 121] width 105 height 13
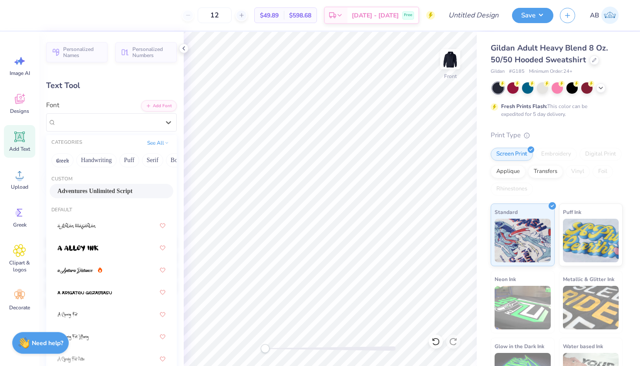
click at [90, 189] on span "Adventures Unlimited Script" at bounding box center [94, 190] width 75 height 9
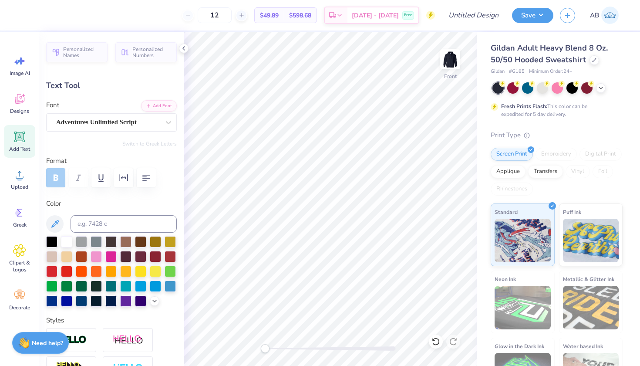
type textarea "True"
type input "3.71"
type input "1.48"
type input "15.26"
click at [18, 142] on icon at bounding box center [19, 136] width 13 height 13
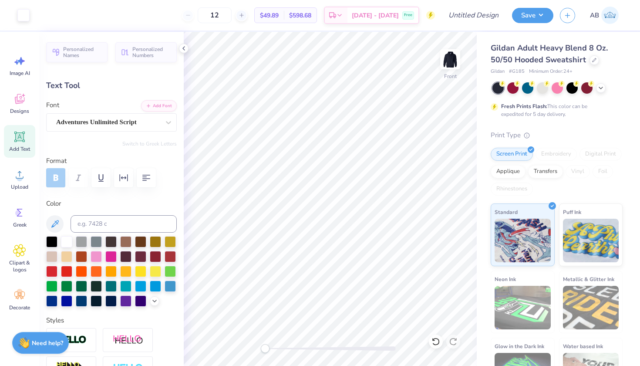
type input "6.58"
type input "1.91"
type input "15.05"
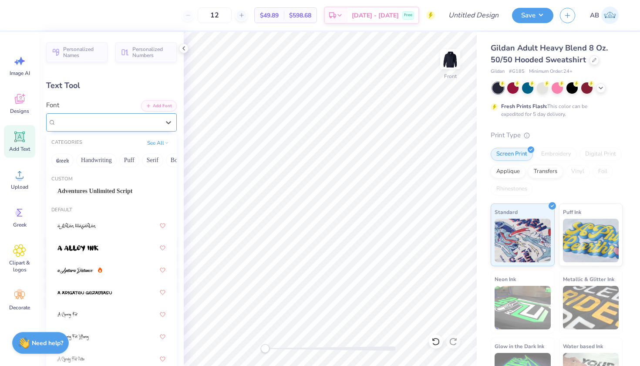
click at [71, 128] on div "Super Dream" at bounding box center [111, 122] width 131 height 18
click at [81, 192] on span "Adventures Unlimited Script" at bounding box center [94, 190] width 75 height 9
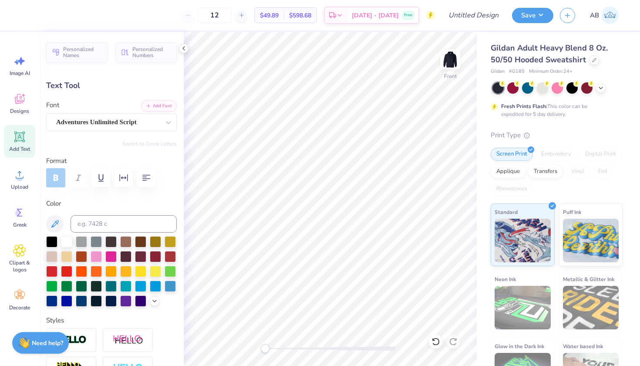
type textarea "T"
type textarea "&"
type input "1.00"
type input "0.86"
type input "15.57"
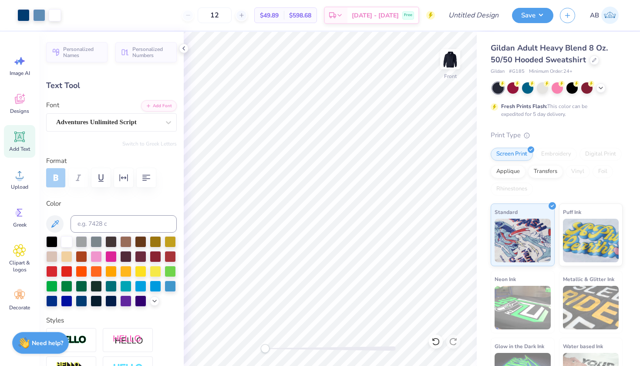
click at [26, 138] on div "Add Text" at bounding box center [19, 141] width 31 height 33
type input "6.58"
type input "1.91"
type input "15.05"
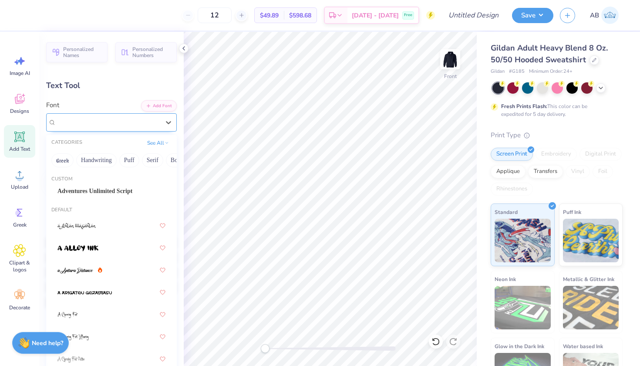
click at [146, 121] on div "Super Dream" at bounding box center [107, 121] width 105 height 13
click at [94, 197] on div "Adventures Unlimited Script" at bounding box center [112, 191] width 124 height 14
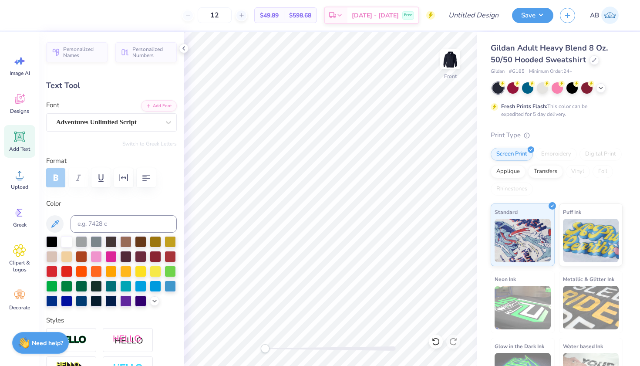
type textarea "T"
type textarea "Constant"
type input "6.94"
type input "1.55"
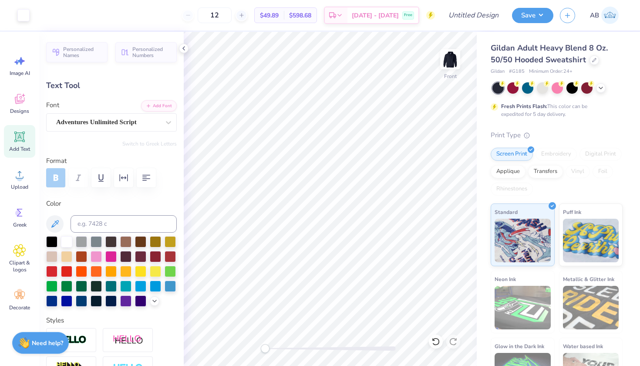
type input "15.23"
type input "4.69"
type input "1.04"
type input "0.0"
type input "4.59"
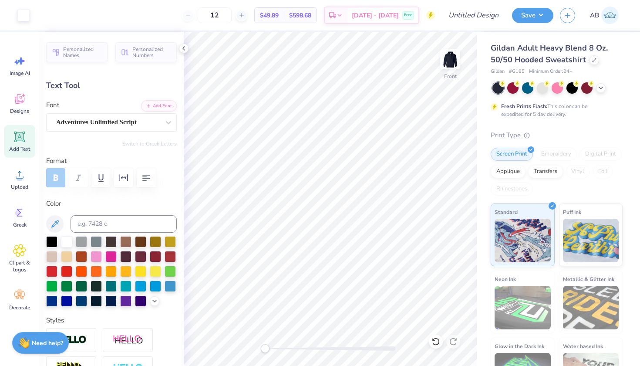
type input "1.44"
type input "16.86"
type input "-7.0"
type input "4.05"
type input "1.27"
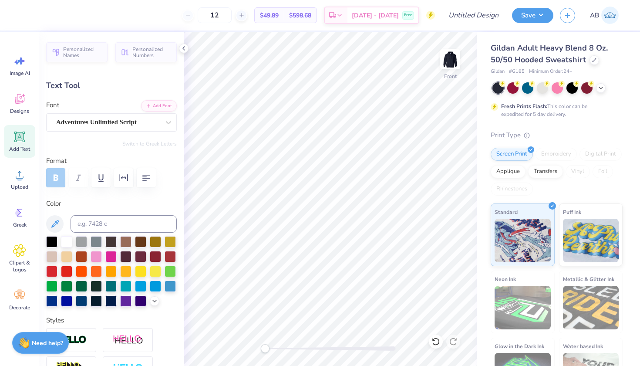
type input "16.91"
type input "0.0"
type input "1.00"
type input "0.86"
type input "16.00"
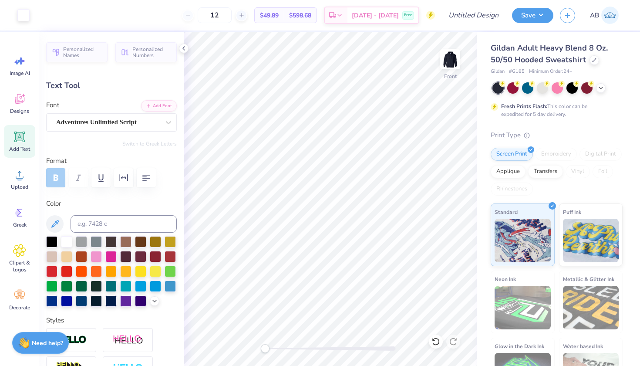
type input "4.05"
type input "1.27"
type input "16.86"
type input "0.0"
click at [444, 55] on img at bounding box center [450, 59] width 35 height 35
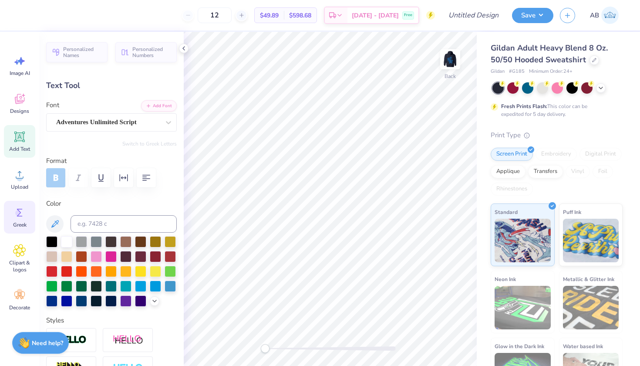
click at [15, 216] on icon at bounding box center [19, 212] width 13 height 13
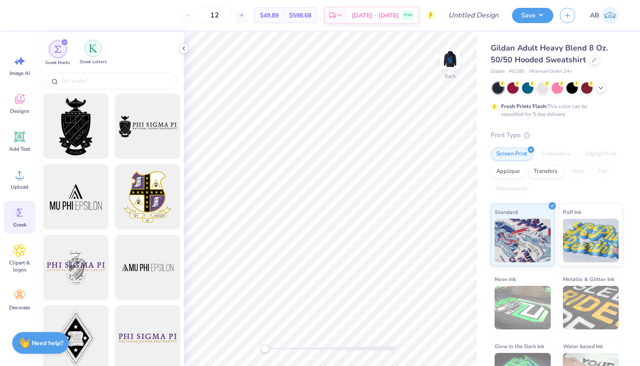
click at [93, 53] on img "filter for Greek Letters" at bounding box center [93, 48] width 9 height 9
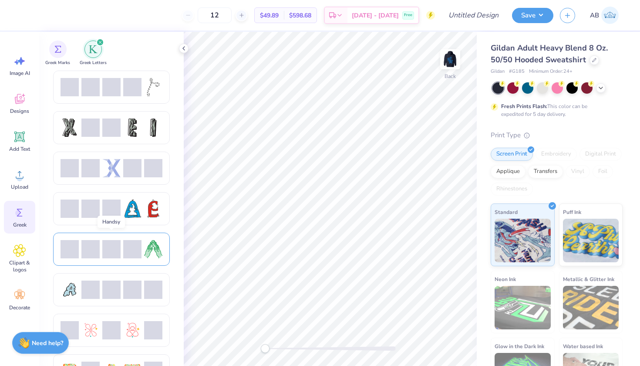
scroll to position [0, 0]
click at [152, 89] on div at bounding box center [153, 87] width 18 height 18
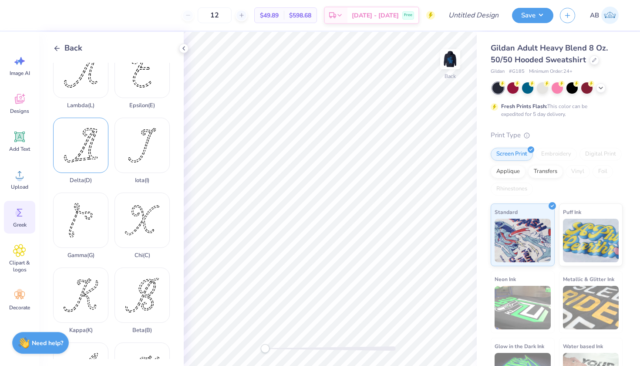
scroll to position [21, 0]
click at [83, 258] on div "Gamma ( G )" at bounding box center [80, 224] width 55 height 66
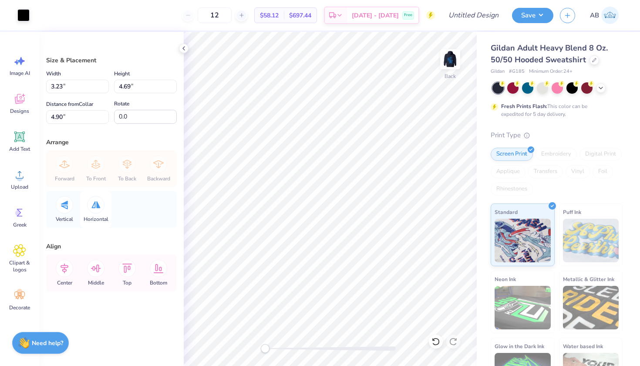
scroll to position [0, 0]
click at [22, 14] on div at bounding box center [23, 14] width 12 height 12
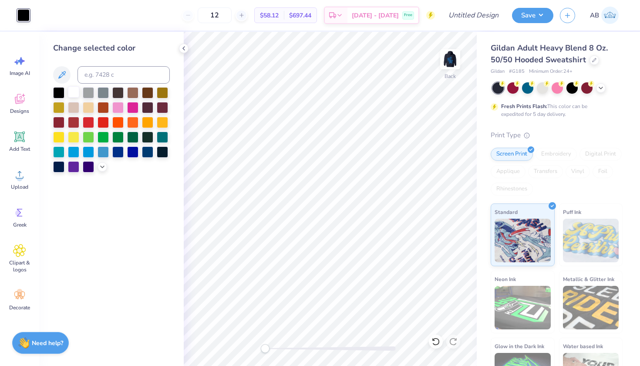
click at [74, 91] on div at bounding box center [73, 91] width 11 height 11
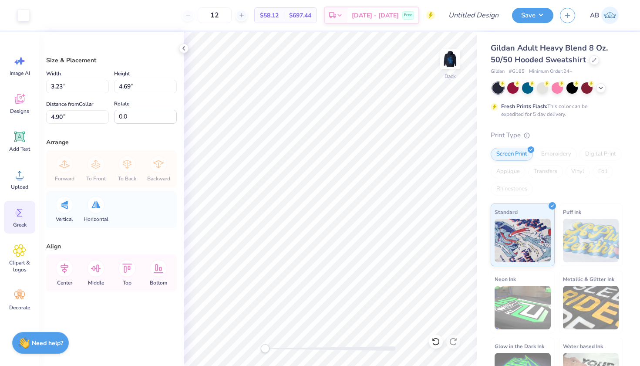
click at [24, 215] on icon at bounding box center [19, 212] width 13 height 13
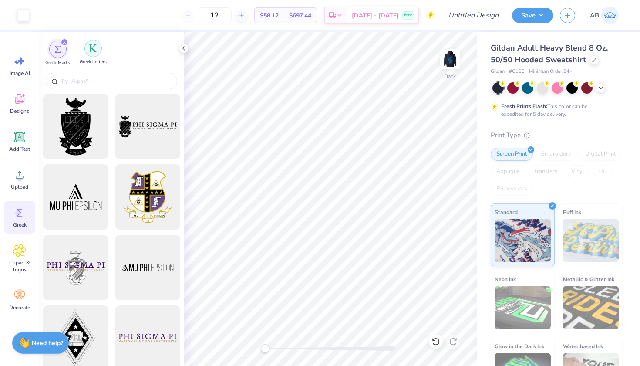
click at [92, 51] on img "filter for Greek Letters" at bounding box center [93, 48] width 9 height 9
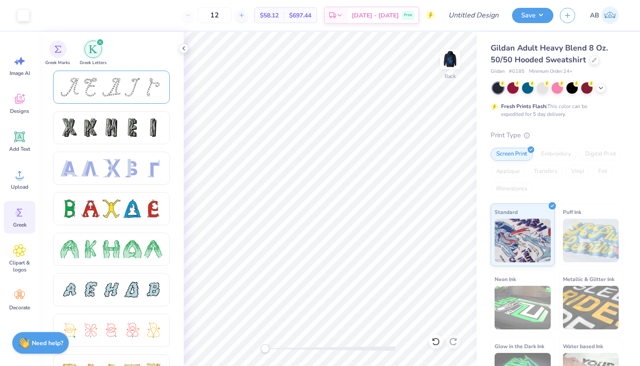
click at [101, 92] on div at bounding box center [111, 87] width 102 height 18
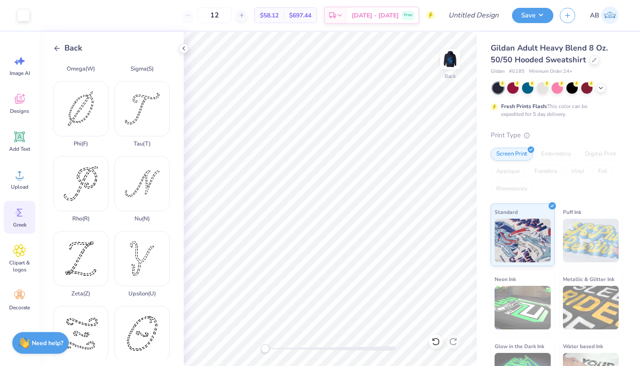
scroll to position [581, 0]
click at [69, 147] on div "Phi ( F )" at bounding box center [80, 114] width 55 height 66
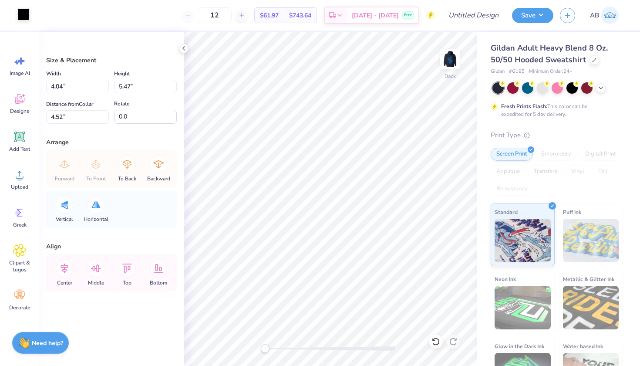
click at [27, 18] on div at bounding box center [23, 14] width 12 height 12
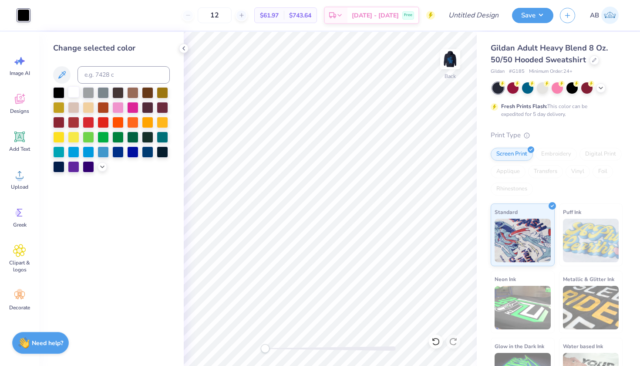
click at [71, 91] on div at bounding box center [73, 91] width 11 height 11
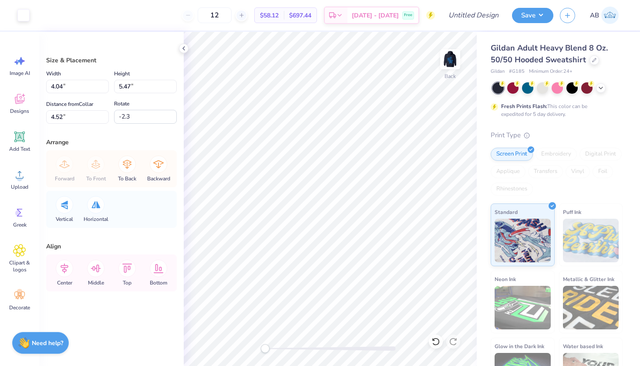
type input "-1.7"
type input "3.06"
type input "4.34"
type input "4.49"
type input "3.23"
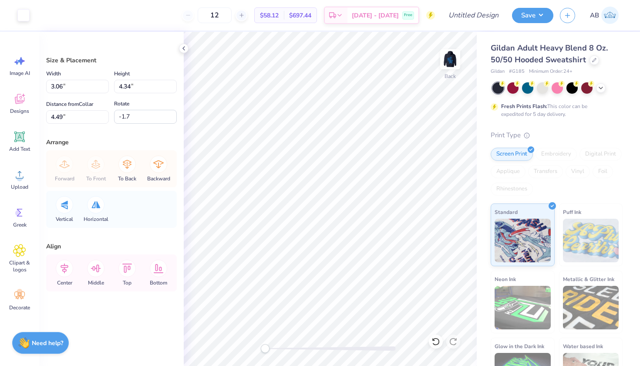
type input "4.69"
type input "3.00"
type input "0.0"
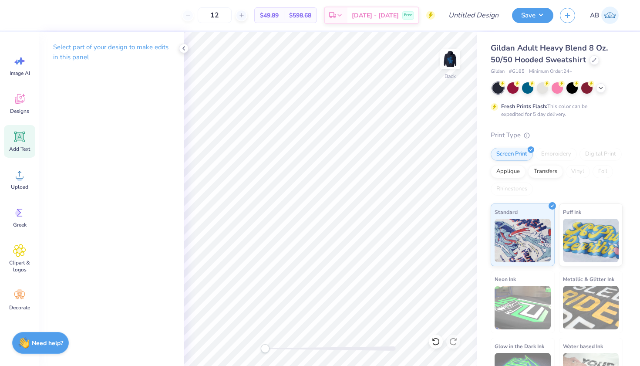
click at [19, 137] on icon at bounding box center [19, 136] width 10 height 10
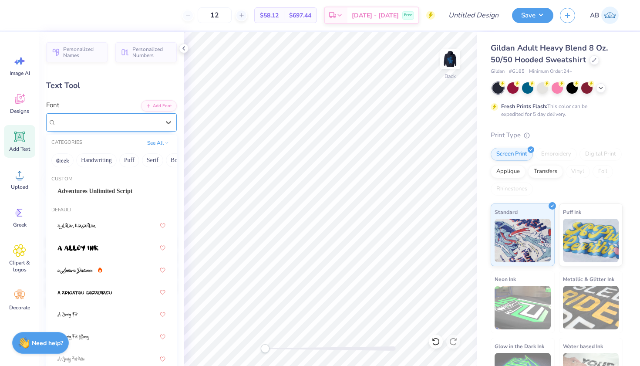
click at [87, 114] on div "Super Dream" at bounding box center [111, 122] width 131 height 18
click at [71, 188] on span "Adventures Unlimited Script" at bounding box center [94, 190] width 75 height 9
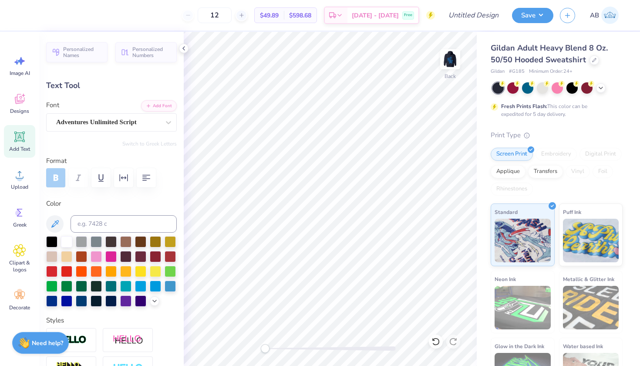
click at [30, 139] on div "Add Text" at bounding box center [19, 141] width 31 height 33
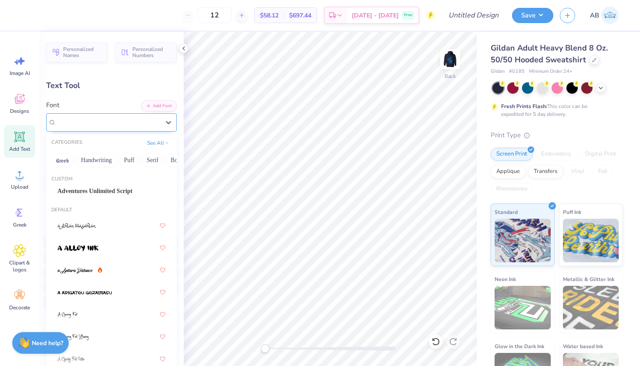
click at [71, 124] on span "Super Dream" at bounding box center [73, 122] width 35 height 10
click at [79, 187] on div "Adventures Unlimited Script" at bounding box center [112, 191] width 124 height 14
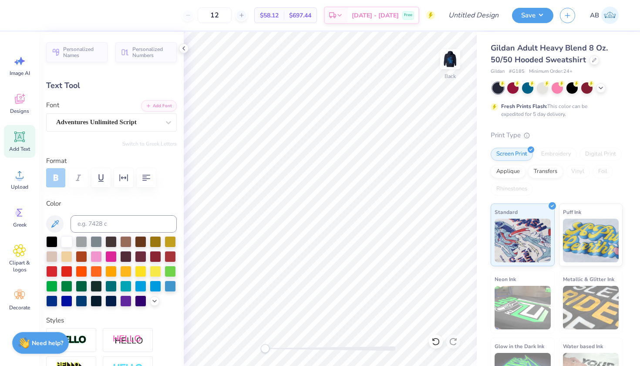
type textarea "T"
type textarea "Gamma Phi"
type input "9.50"
type input "1.46"
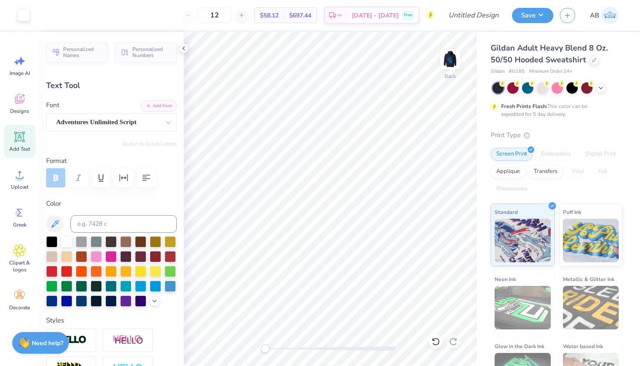
type input "6.52"
type textarea "Gamma Phi Beta"
type input "13.59"
type input "1.55"
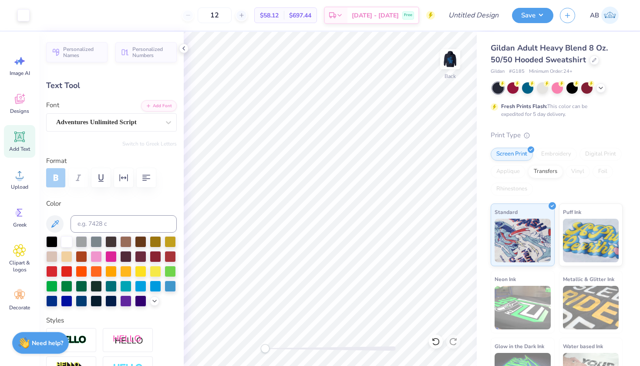
type input "6.47"
type input "12.82"
type input "1.47"
click at [486, 16] on input "Design Title" at bounding box center [484, 15] width 43 height 17
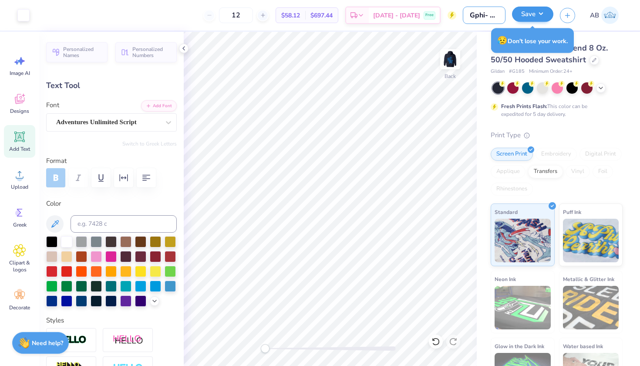
type input "Gphi- Fall"
click at [518, 13] on button "Save" at bounding box center [532, 14] width 41 height 15
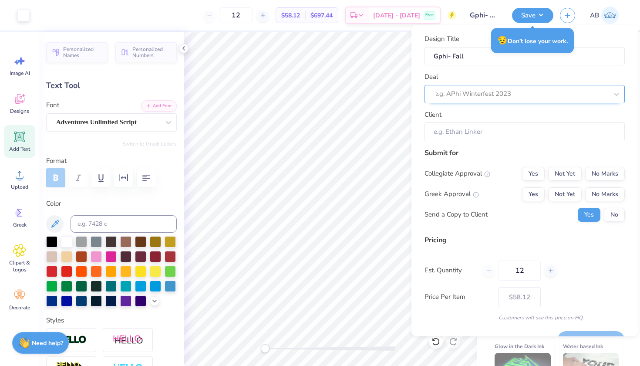
click at [489, 94] on div "e.g. APhi Winterfest 2023" at bounding box center [520, 94] width 173 height 10
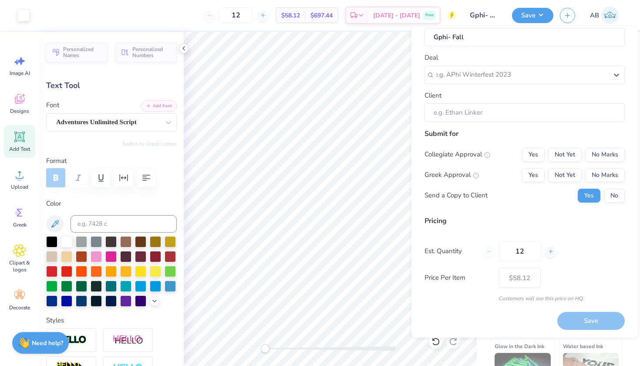
scroll to position [20, 0]
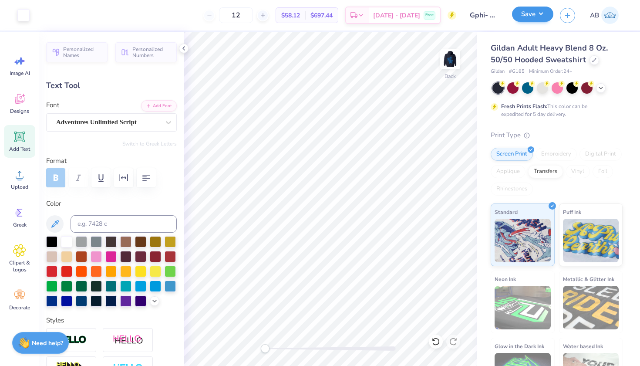
click at [520, 11] on button "Save" at bounding box center [532, 14] width 41 height 15
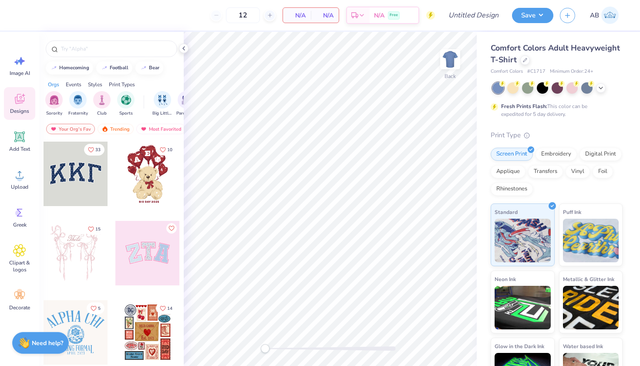
click at [597, 11] on span "AB" at bounding box center [594, 15] width 9 height 10
